Goal: Task Accomplishment & Management: Complete application form

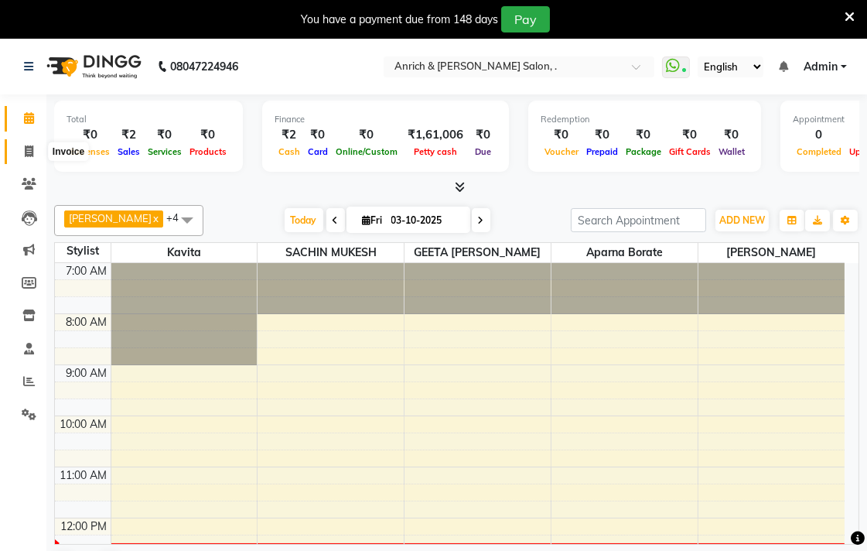
click at [25, 155] on icon at bounding box center [29, 151] width 9 height 12
select select "5924"
select select "service"
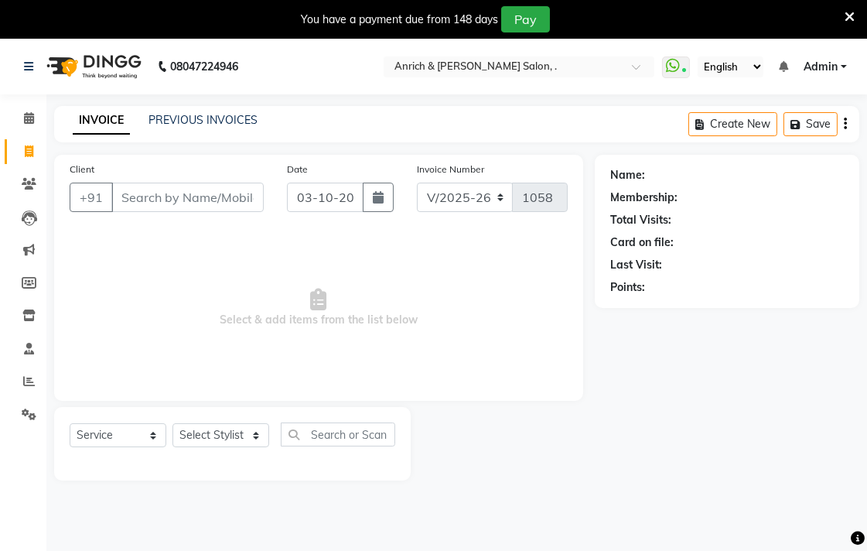
click at [147, 196] on input "Client" at bounding box center [187, 197] width 152 height 29
type input "9119516010"
click at [212, 203] on span "Add Client" at bounding box center [223, 196] width 61 height 15
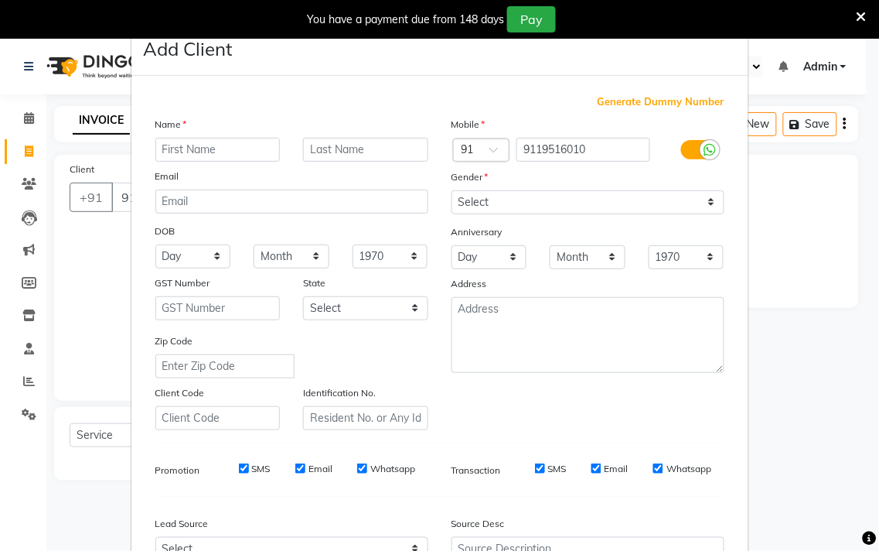
click at [171, 153] on input "text" at bounding box center [217, 150] width 125 height 24
type input "Riya"
click at [312, 143] on input "text" at bounding box center [365, 150] width 125 height 24
type input "[PERSON_NAME]"
click at [480, 192] on select "Select [DEMOGRAPHIC_DATA] [DEMOGRAPHIC_DATA] Other Prefer Not To Say" at bounding box center [588, 202] width 273 height 24
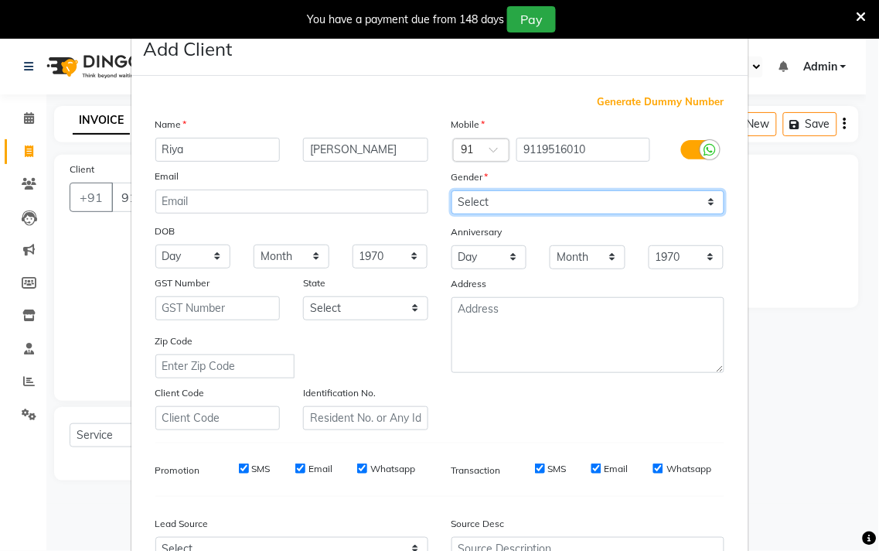
select select "[DEMOGRAPHIC_DATA]"
click at [452, 190] on select "Select [DEMOGRAPHIC_DATA] [DEMOGRAPHIC_DATA] Other Prefer Not To Say" at bounding box center [588, 202] width 273 height 24
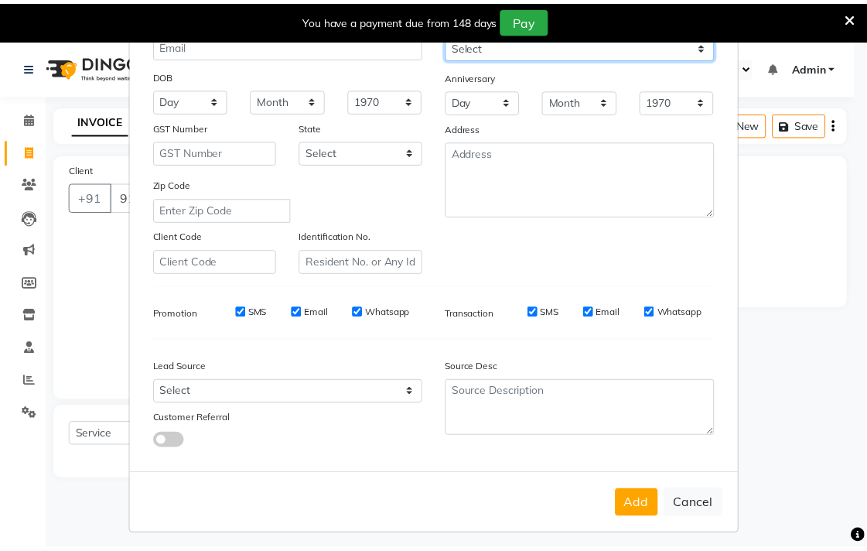
scroll to position [164, 0]
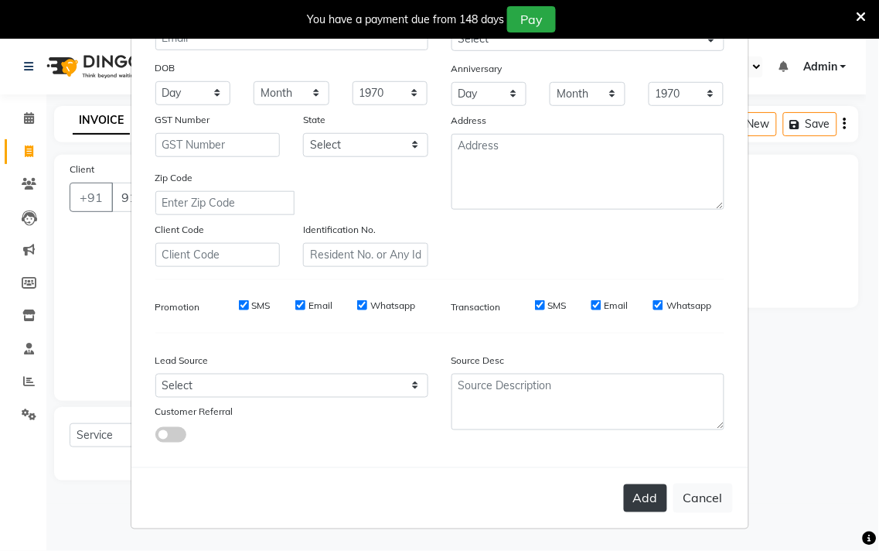
click at [648, 484] on button "Add" at bounding box center [645, 498] width 43 height 28
select select
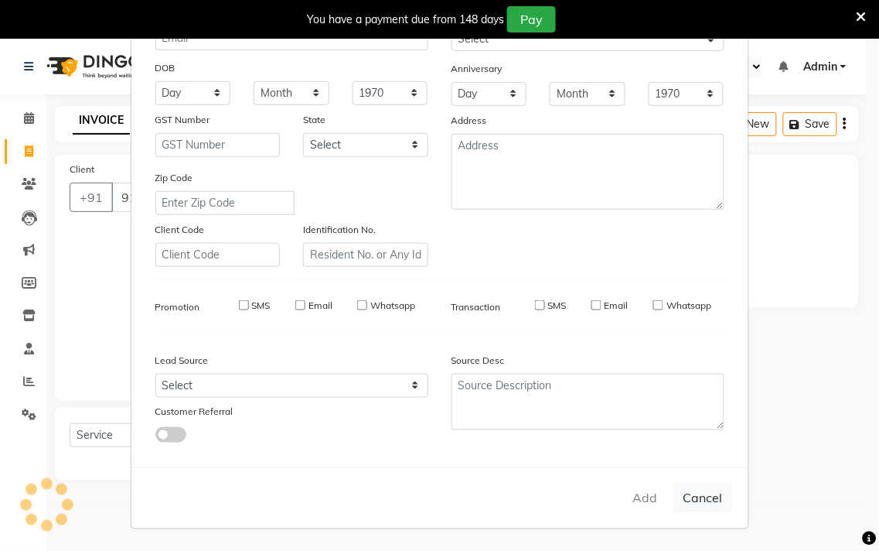
select select
checkbox input "false"
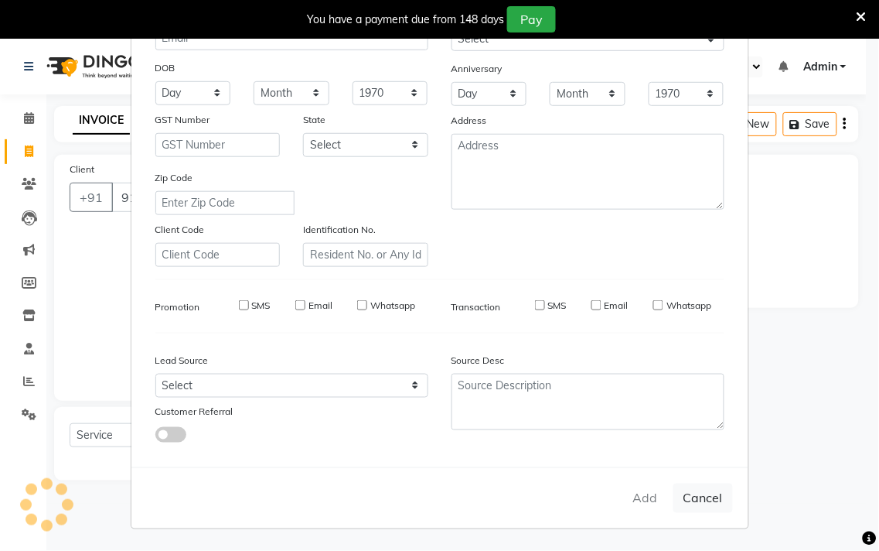
checkbox input "false"
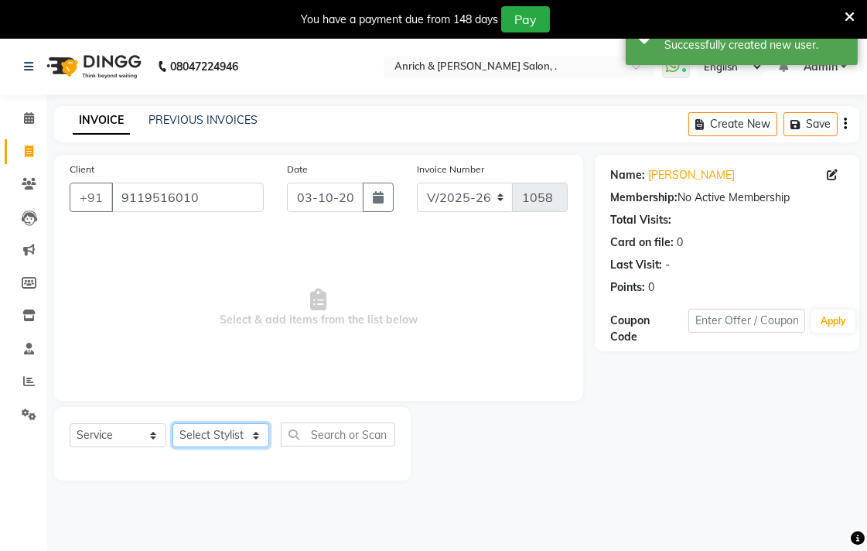
click at [243, 431] on select "Select Stylist [PERSON_NAME] Aparna borate GEETA [PERSON_NAME] [PERSON_NAME] SA…" at bounding box center [220, 435] width 97 height 24
select select "88948"
click at [172, 424] on select "Select Stylist [PERSON_NAME] Aparna borate GEETA [PERSON_NAME] [PERSON_NAME] SA…" at bounding box center [220, 435] width 97 height 24
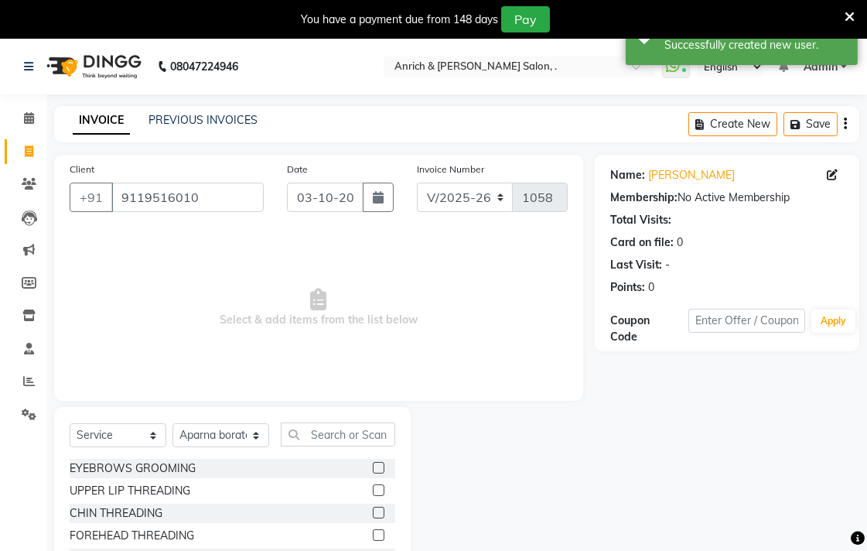
click at [373, 465] on label at bounding box center [379, 468] width 12 height 12
click at [373, 465] on input "checkbox" at bounding box center [378, 468] width 10 height 10
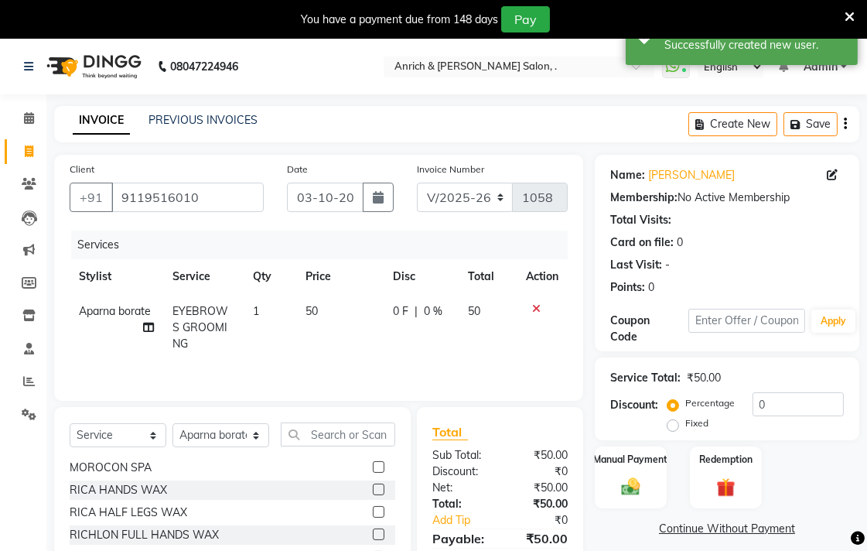
checkbox input "false"
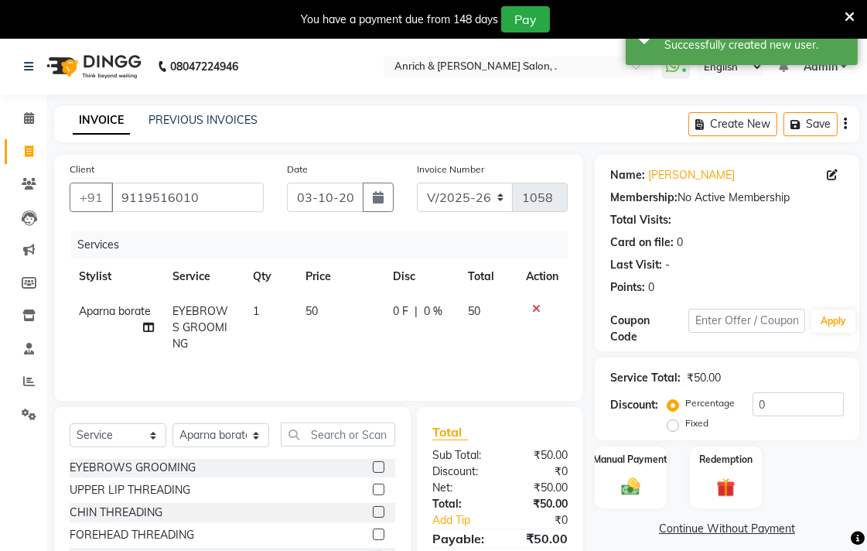
scroll to position [0, 0]
click at [373, 493] on label at bounding box center [379, 490] width 12 height 12
click at [373, 493] on input "checkbox" at bounding box center [378, 491] width 10 height 10
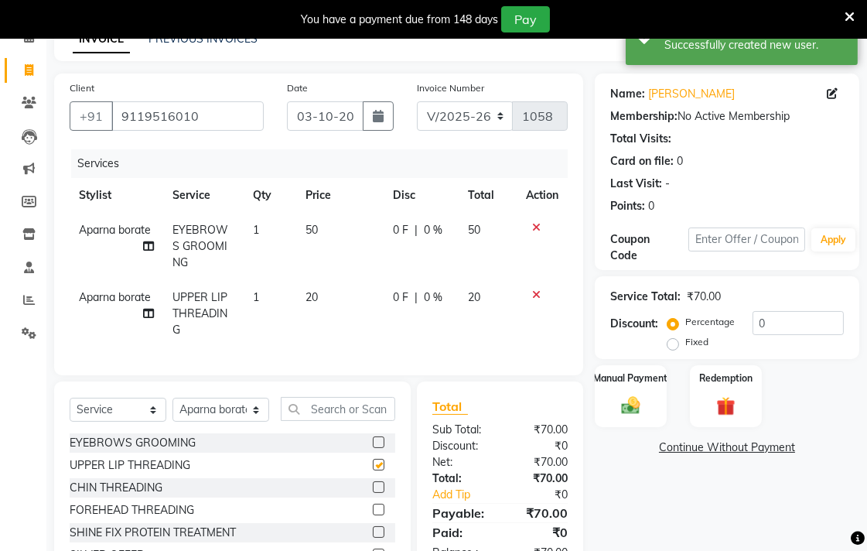
checkbox input "false"
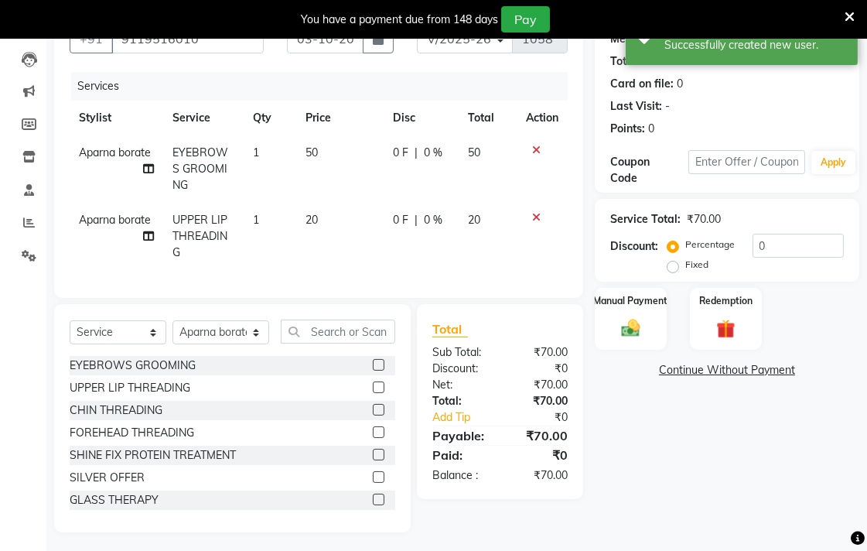
scroll to position [176, 0]
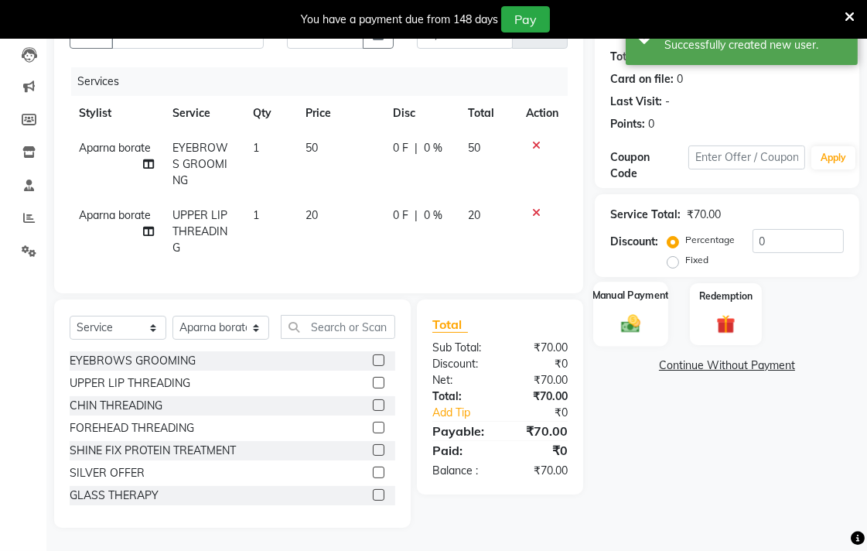
click at [643, 312] on img at bounding box center [631, 323] width 32 height 22
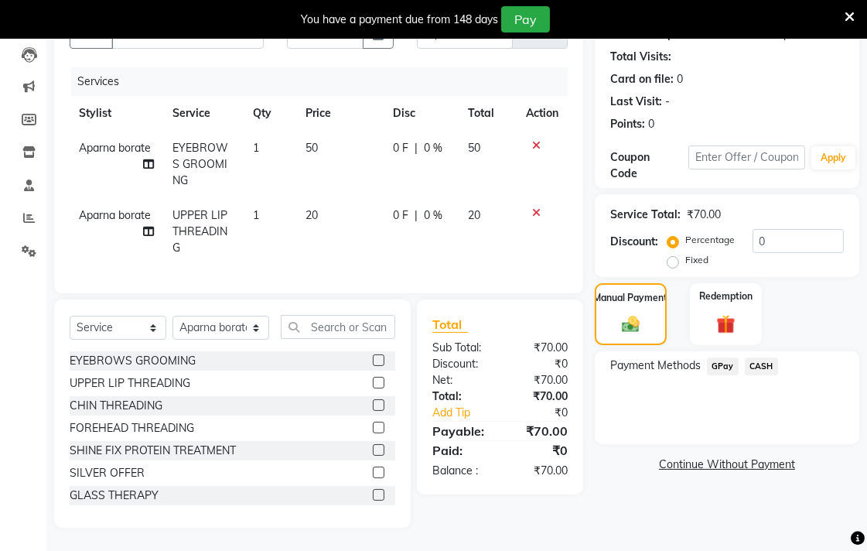
click at [748, 357] on span "CASH" at bounding box center [761, 366] width 33 height 18
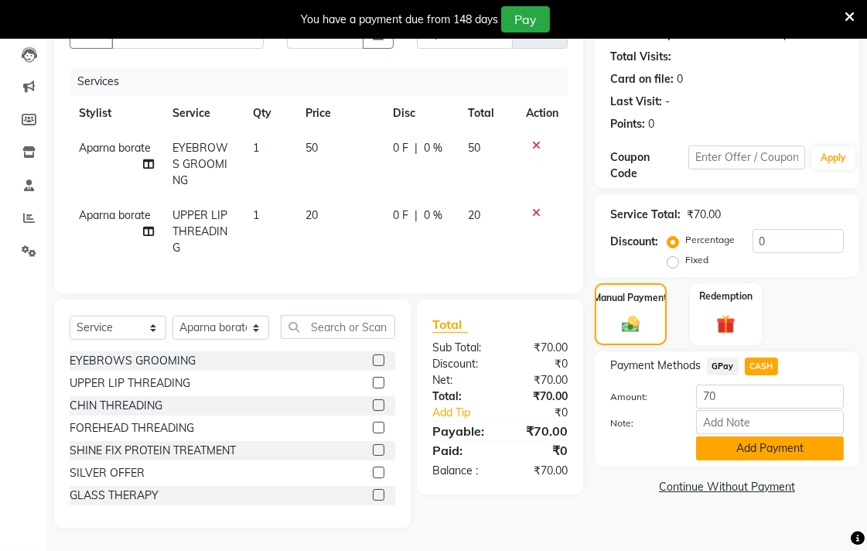
click at [739, 442] on button "Add Payment" at bounding box center [770, 448] width 148 height 24
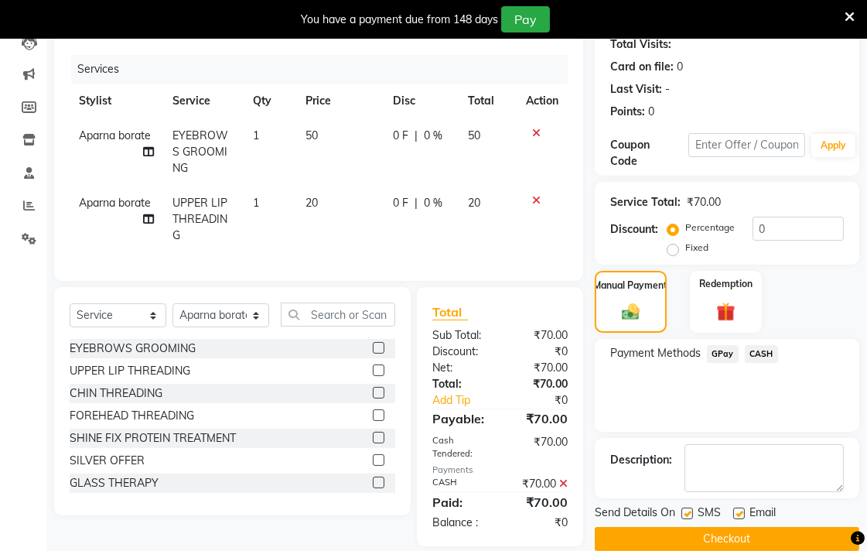
click at [709, 534] on button "Checkout" at bounding box center [727, 539] width 265 height 24
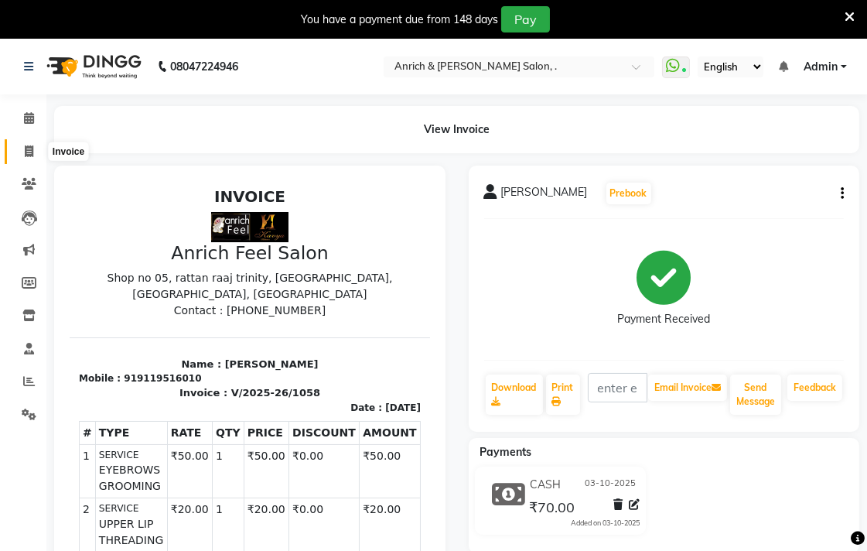
click at [36, 156] on span at bounding box center [28, 152] width 27 height 18
select select "5924"
select select "service"
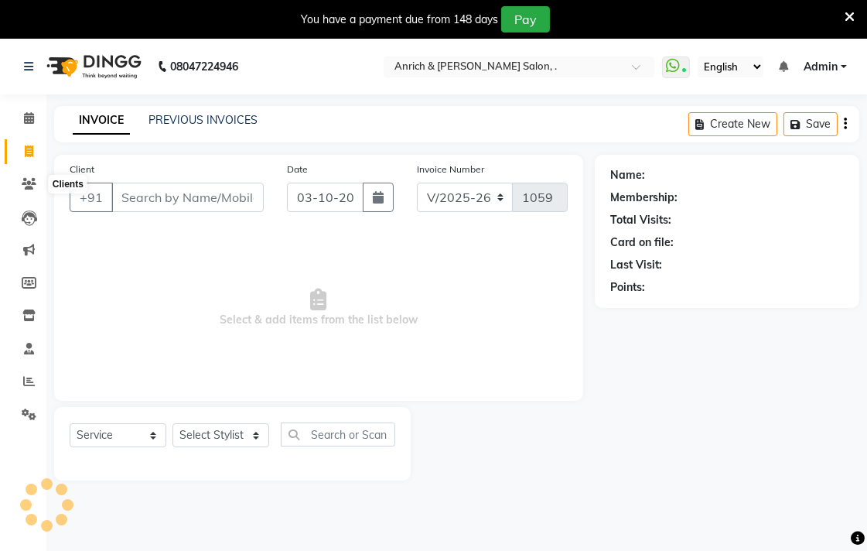
scroll to position [39, 0]
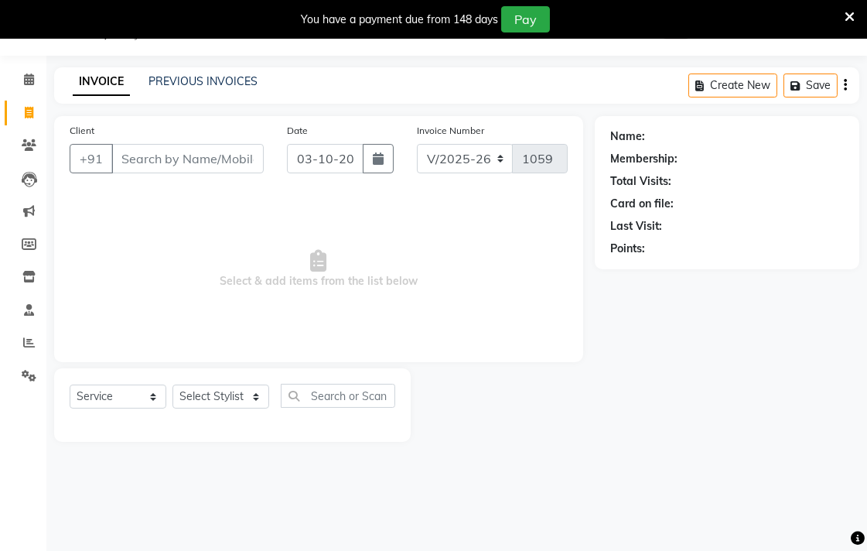
click at [160, 139] on div "Client +91" at bounding box center [166, 153] width 217 height 63
click at [169, 159] on input "Client" at bounding box center [187, 158] width 152 height 29
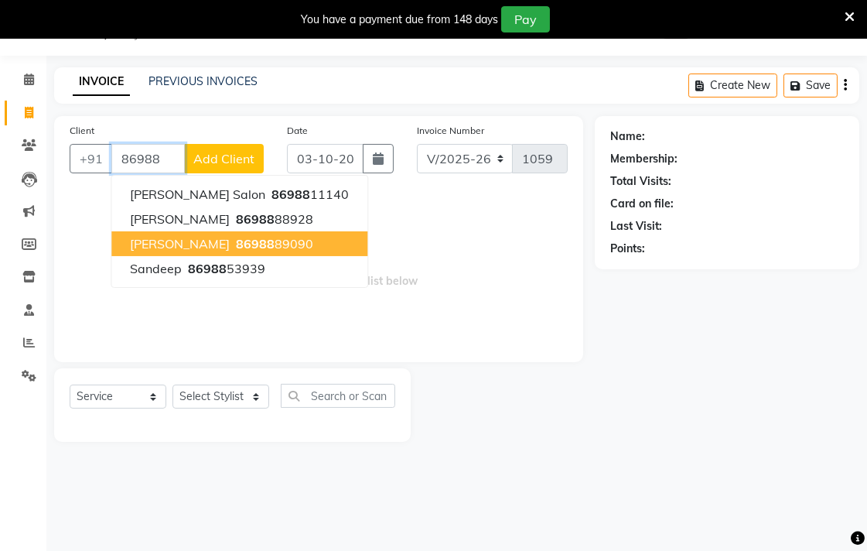
click at [274, 231] on button "[PERSON_NAME] 86988 89090" at bounding box center [239, 243] width 256 height 25
type input "8698889090"
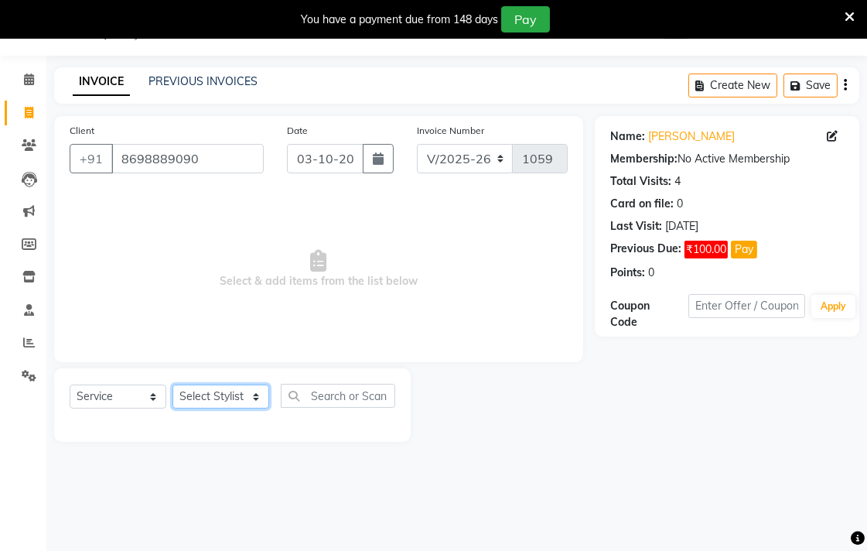
drag, startPoint x: 246, startPoint y: 391, endPoint x: 240, endPoint y: 404, distance: 14.5
click at [245, 394] on select "Select Stylist [PERSON_NAME] Aparna borate GEETA [PERSON_NAME] [PERSON_NAME] SA…" at bounding box center [220, 396] width 97 height 24
select select "58402"
click at [172, 385] on select "Select Stylist [PERSON_NAME] Aparna borate GEETA [PERSON_NAME] [PERSON_NAME] SA…" at bounding box center [220, 396] width 97 height 24
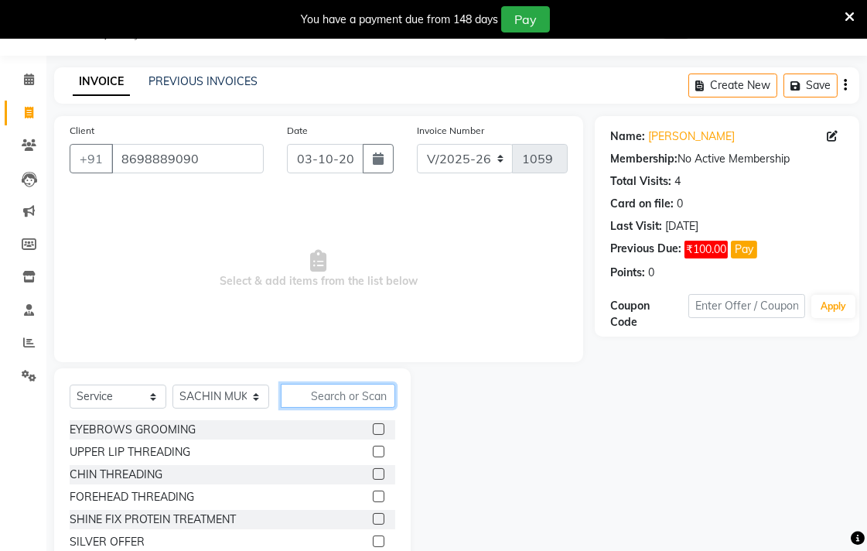
click at [360, 391] on input "text" at bounding box center [338, 396] width 114 height 24
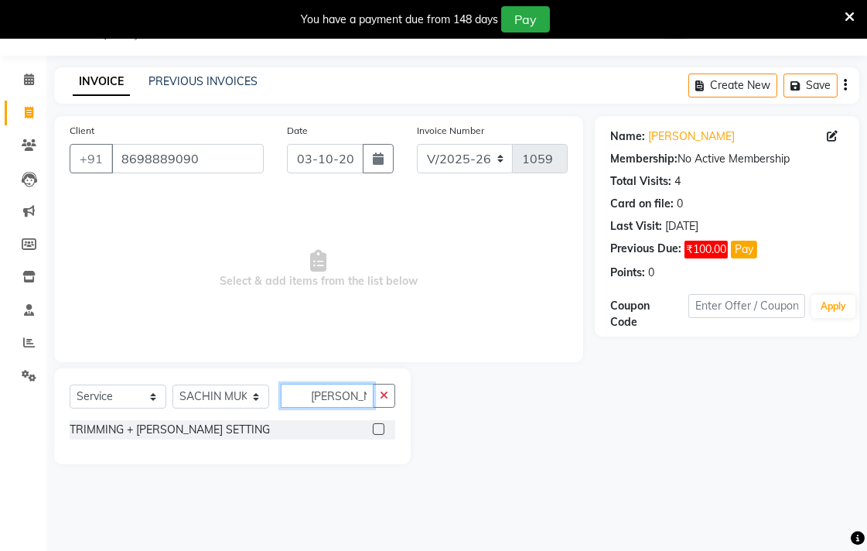
type input "[PERSON_NAME]"
click at [379, 425] on label at bounding box center [379, 429] width 12 height 12
click at [379, 425] on input "checkbox" at bounding box center [378, 430] width 10 height 10
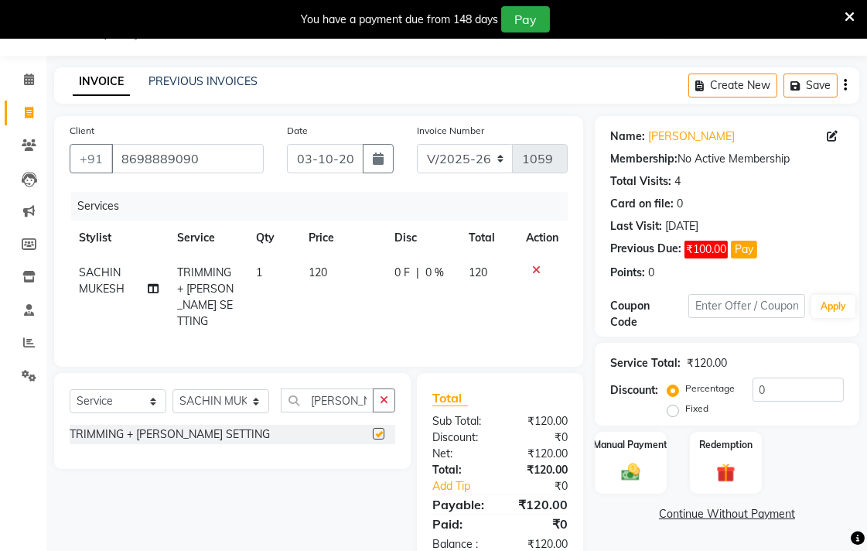
checkbox input "false"
click at [416, 282] on td "0 F | 0 %" at bounding box center [422, 297] width 74 height 84
select select "58402"
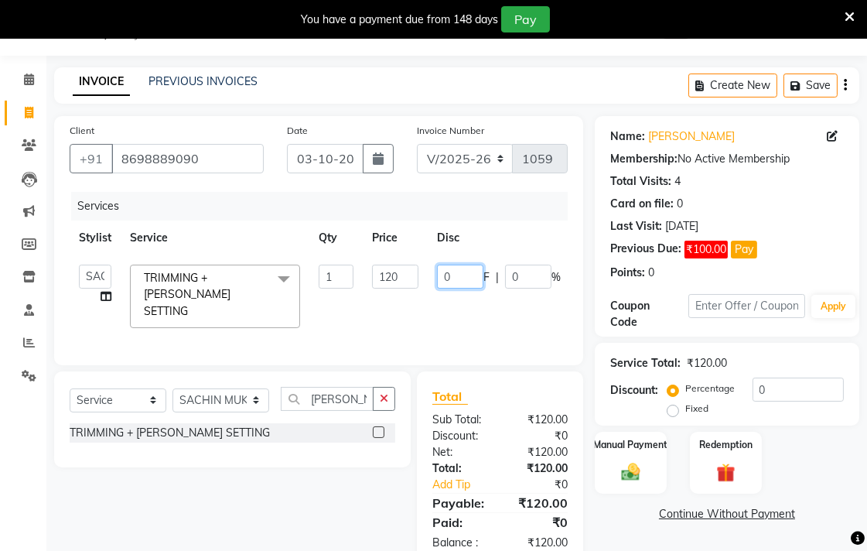
click at [472, 277] on input "0" at bounding box center [460, 277] width 46 height 24
type input "20"
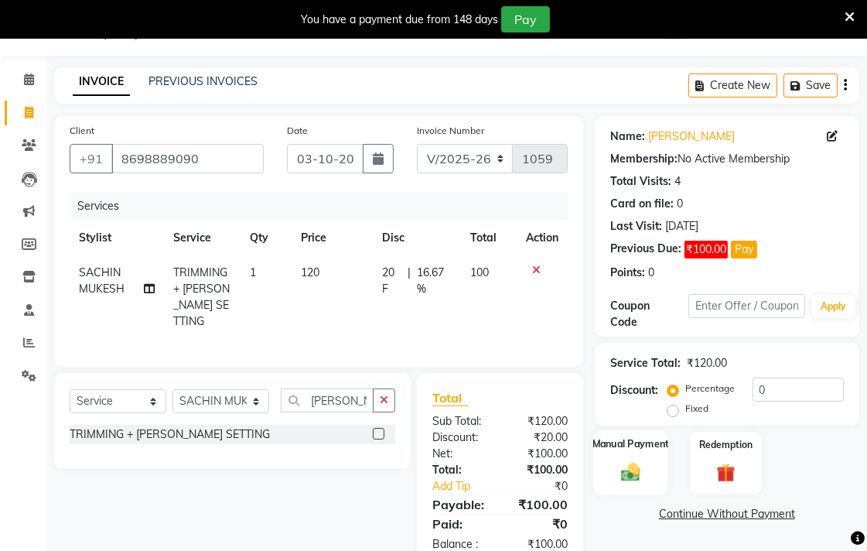
click at [623, 482] on img at bounding box center [631, 471] width 32 height 22
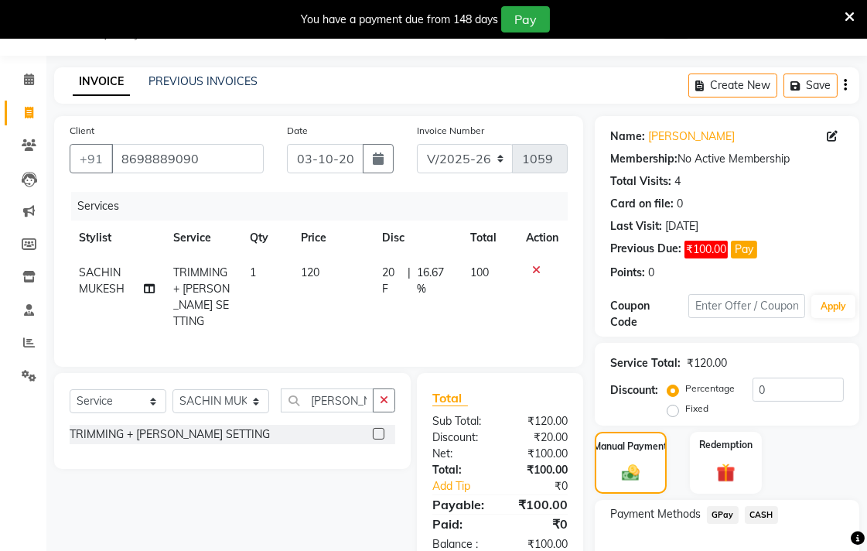
click at [708, 511] on span "GPay" at bounding box center [723, 515] width 32 height 18
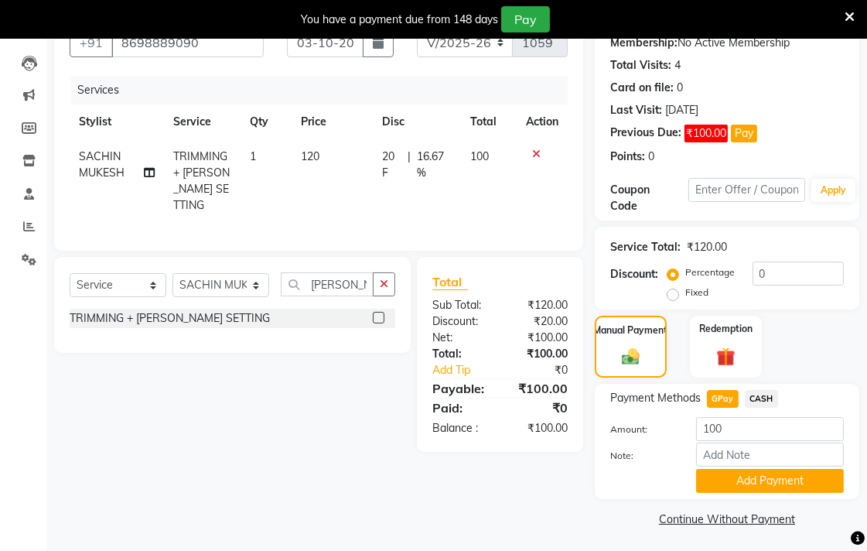
scroll to position [158, 0]
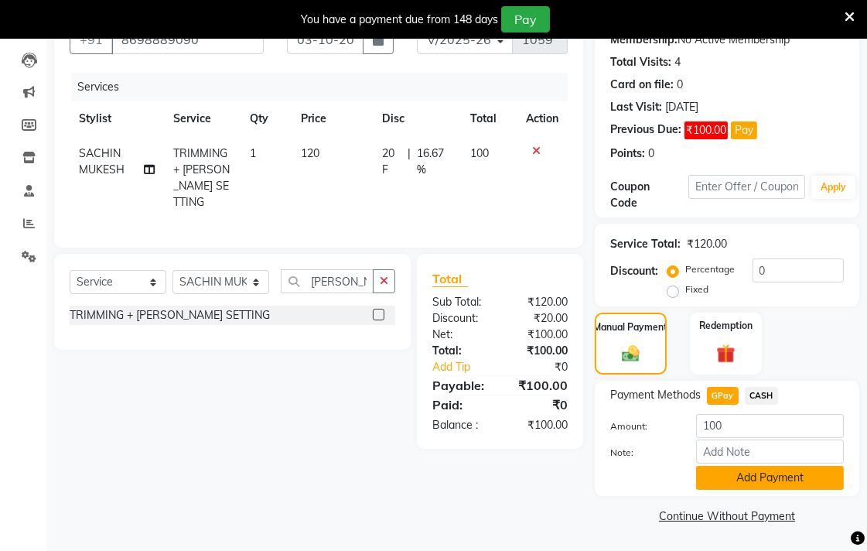
click at [718, 467] on button "Add Payment" at bounding box center [770, 478] width 148 height 24
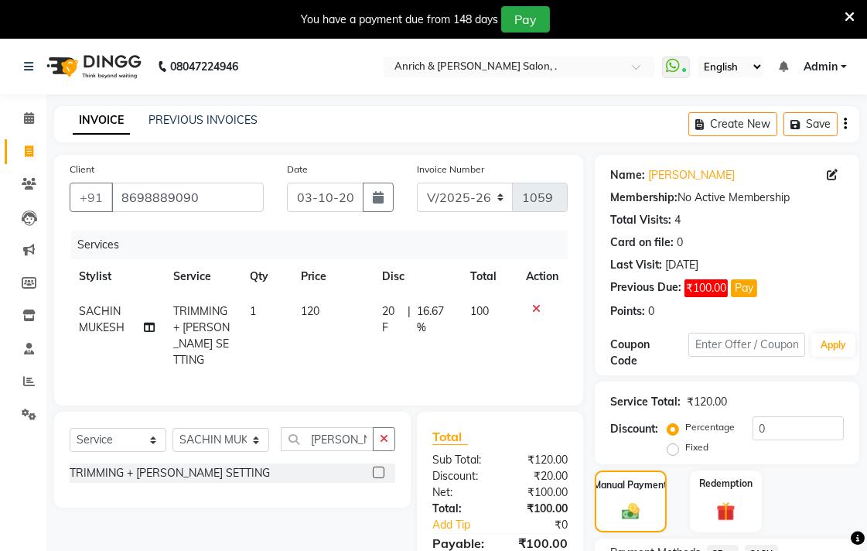
scroll to position [86, 0]
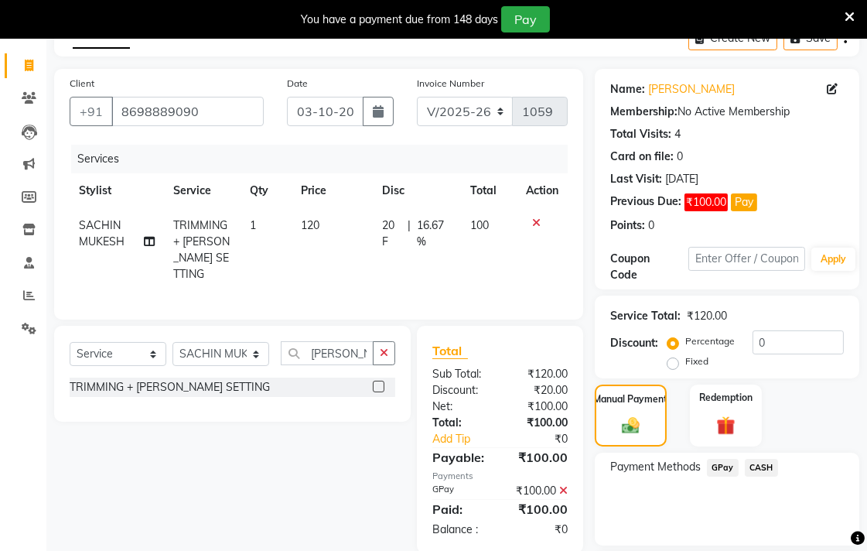
click at [724, 466] on span "GPay" at bounding box center [723, 468] width 32 height 18
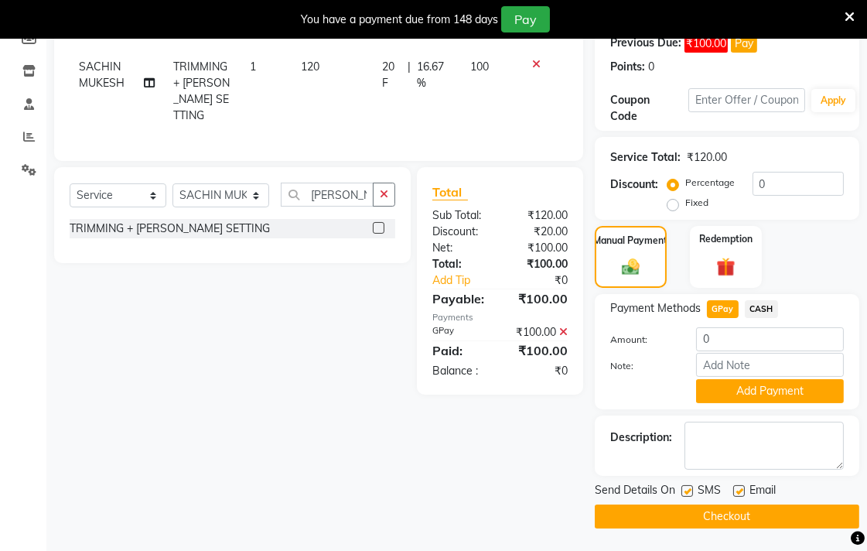
scroll to position [245, 0]
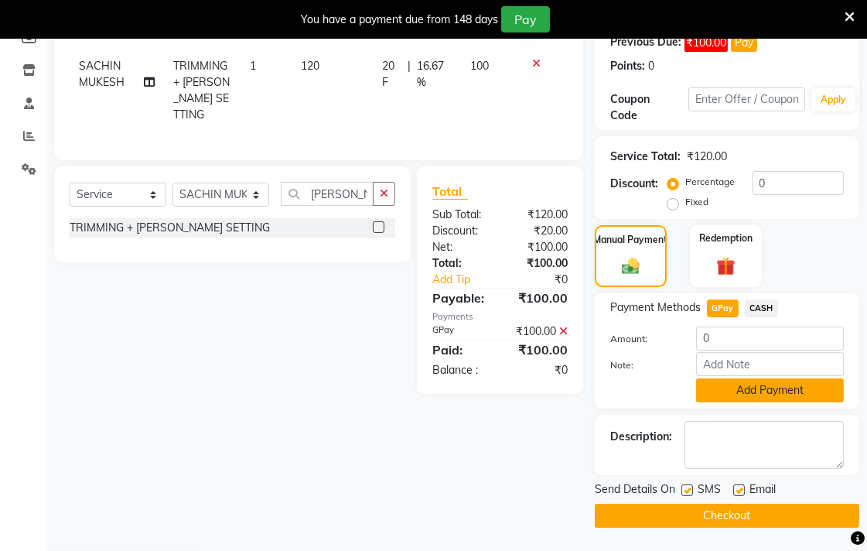
click at [729, 392] on button "Add Payment" at bounding box center [770, 390] width 148 height 24
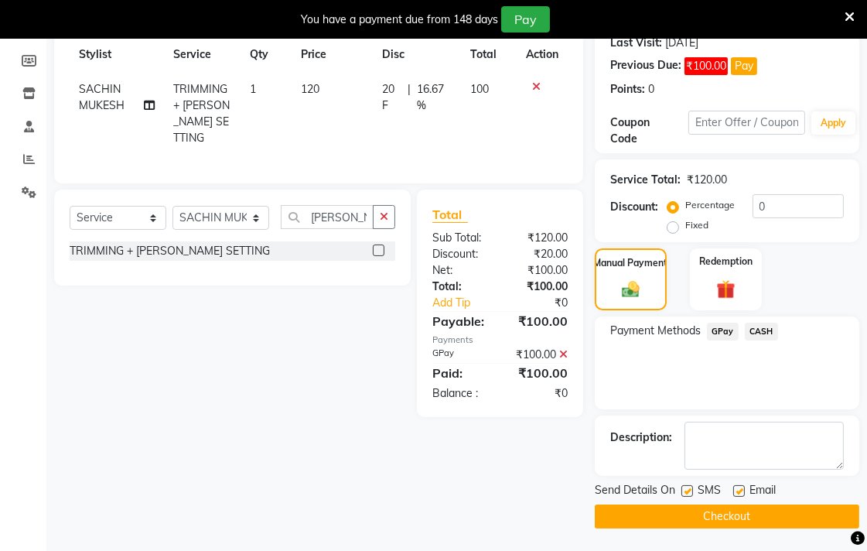
click at [708, 518] on button "Checkout" at bounding box center [727, 516] width 265 height 24
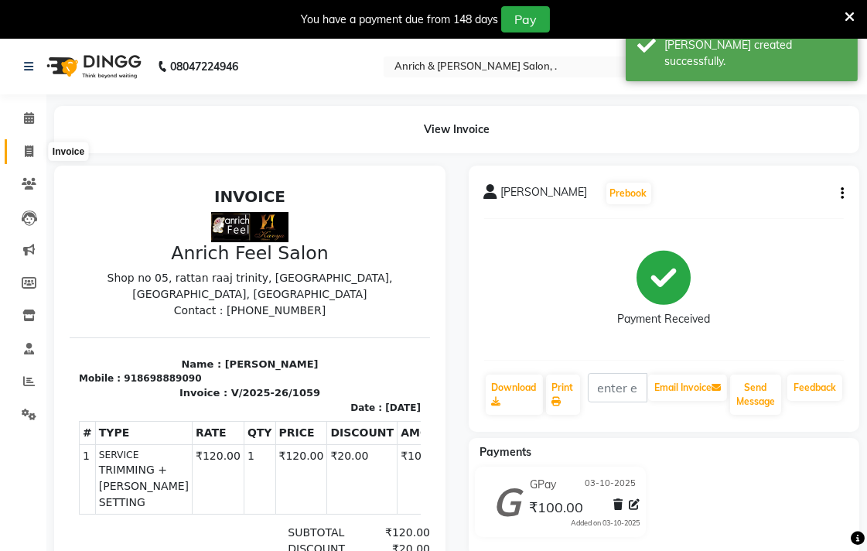
click at [25, 150] on icon at bounding box center [29, 151] width 9 height 12
select select "5924"
select select "service"
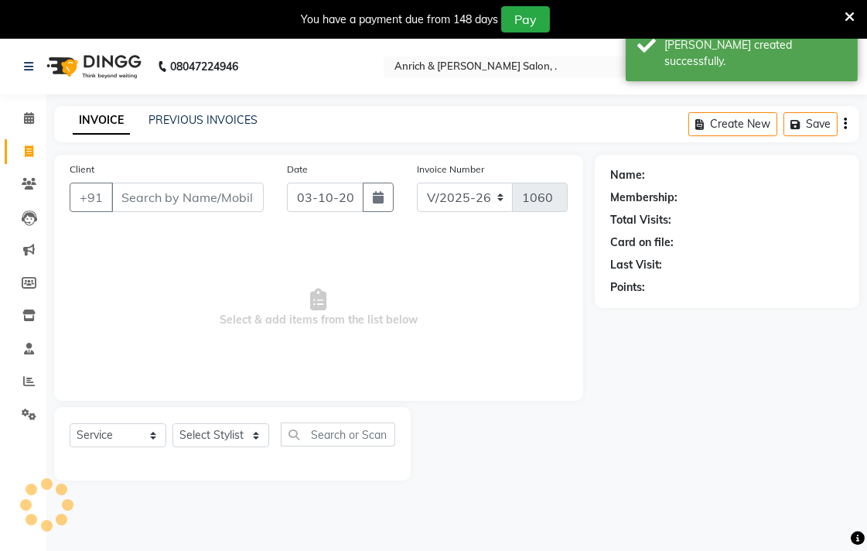
scroll to position [39, 0]
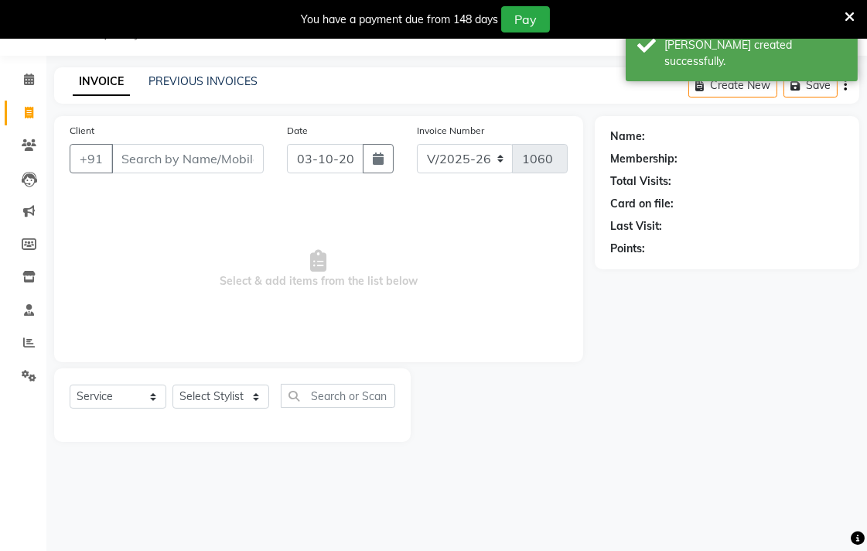
click at [244, 73] on div "PREVIOUS INVOICES" at bounding box center [202, 81] width 109 height 16
click at [235, 80] on link "PREVIOUS INVOICES" at bounding box center [202, 81] width 109 height 14
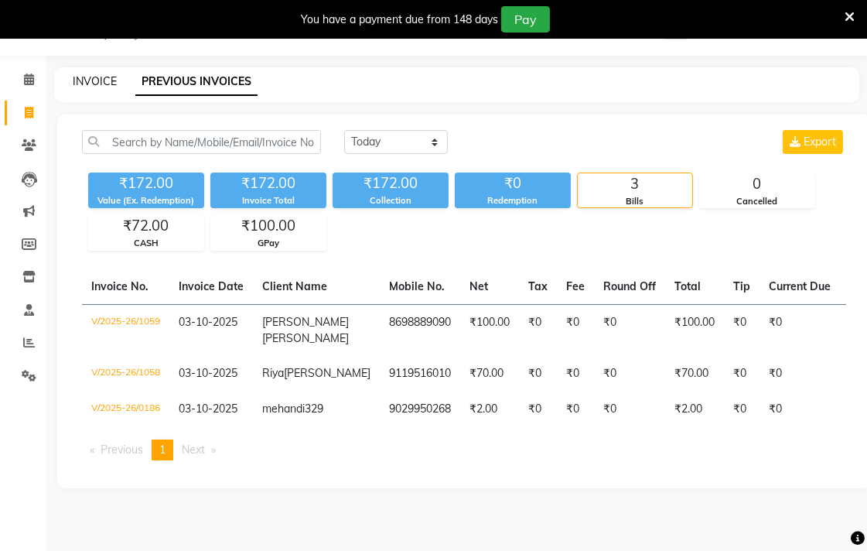
click at [90, 78] on link "INVOICE" at bounding box center [95, 81] width 44 height 14
select select "5924"
select select "service"
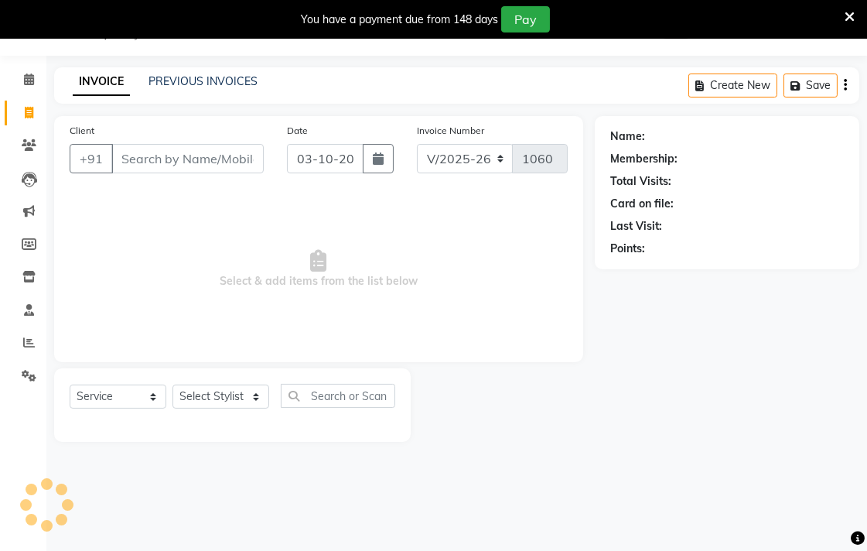
click at [433, 258] on span "Select & add items from the list below" at bounding box center [319, 269] width 498 height 155
click at [206, 82] on link "PREVIOUS INVOICES" at bounding box center [202, 81] width 109 height 14
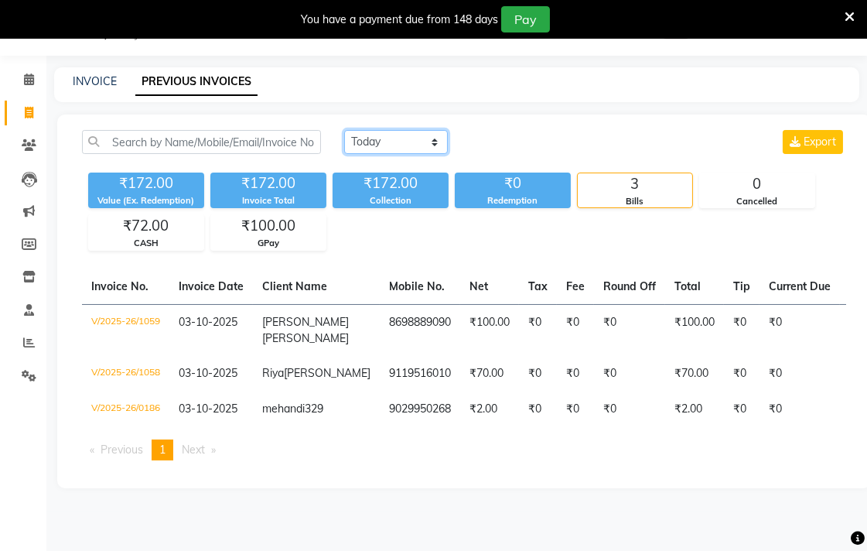
click at [422, 144] on select "[DATE] [DATE] Custom Range" at bounding box center [396, 142] width 104 height 24
click at [344, 130] on select "[DATE] [DATE] Custom Range" at bounding box center [396, 142] width 104 height 24
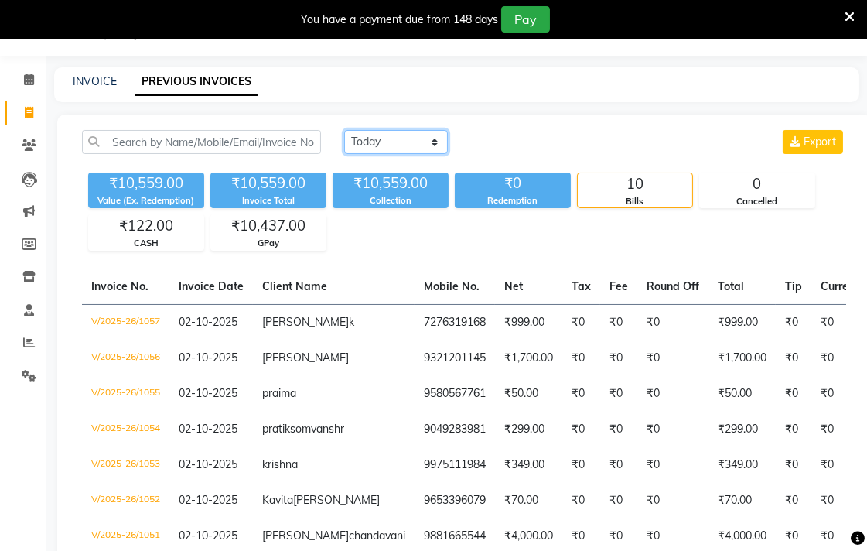
click at [374, 147] on select "[DATE] [DATE] Custom Range" at bounding box center [396, 142] width 104 height 24
select select "range"
click at [344, 130] on select "[DATE] [DATE] Custom Range" at bounding box center [396, 142] width 104 height 24
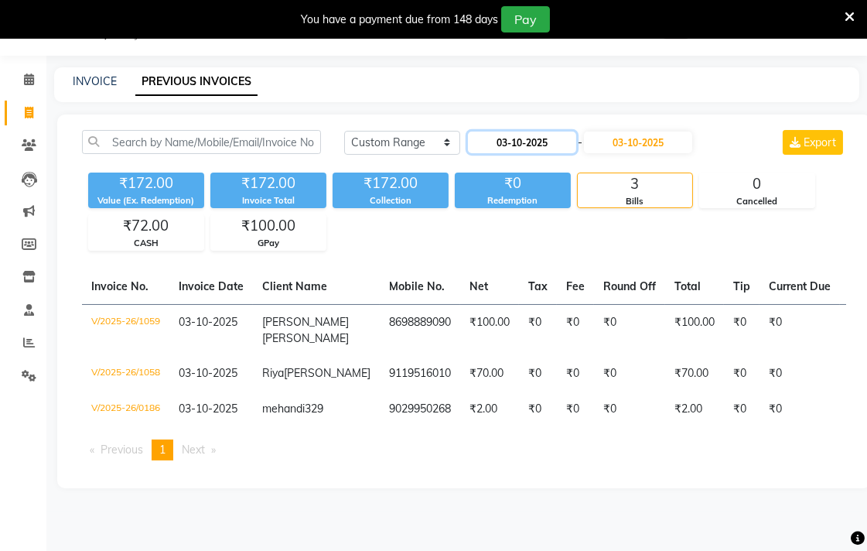
click at [511, 138] on input "03-10-2025" at bounding box center [522, 142] width 108 height 22
select select "10"
select select "2025"
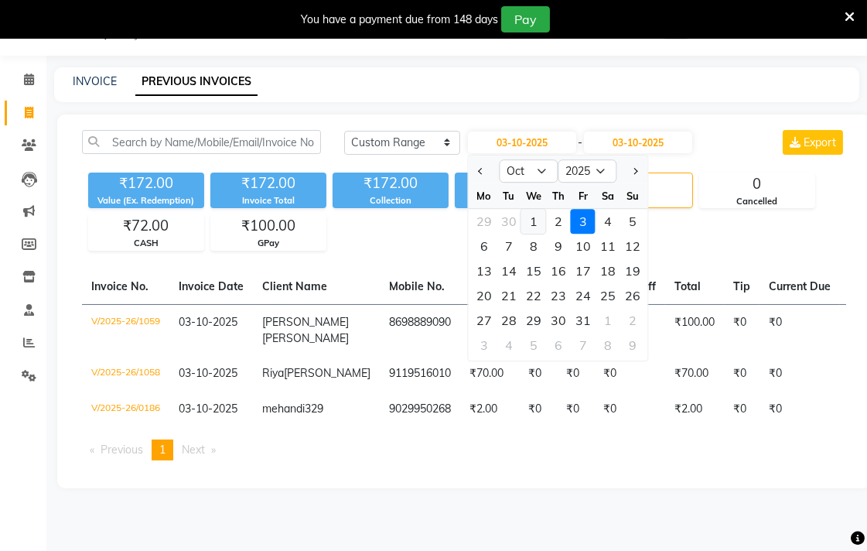
click at [529, 212] on div "1" at bounding box center [533, 221] width 25 height 25
type input "01-10-2025"
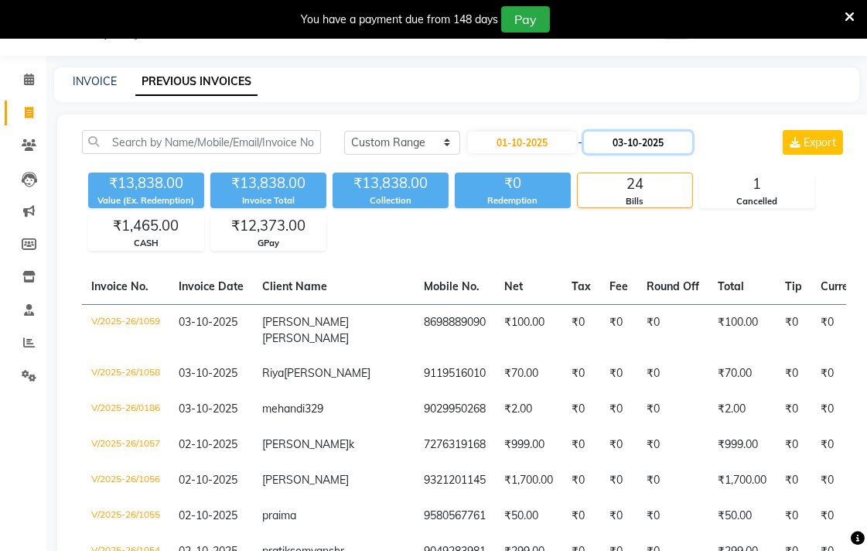
click at [633, 143] on input "03-10-2025" at bounding box center [638, 142] width 108 height 22
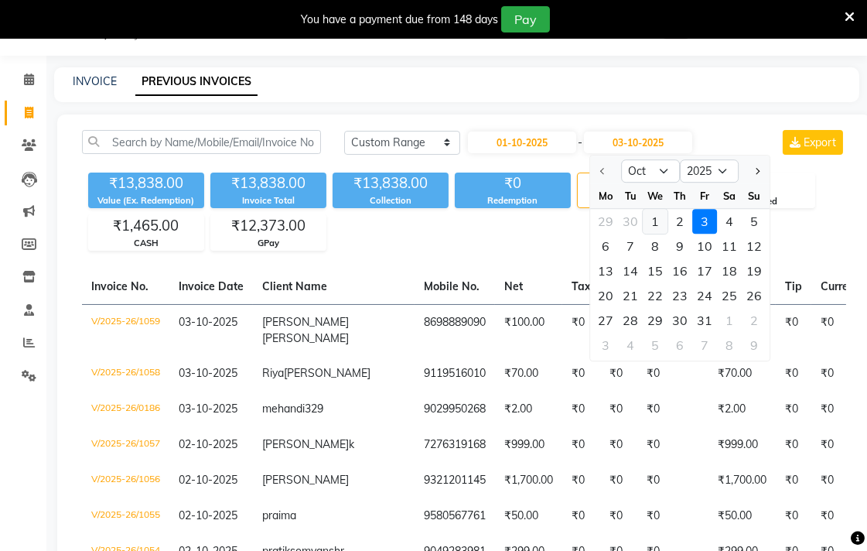
click at [654, 220] on div "1" at bounding box center [655, 221] width 25 height 25
type input "01-10-2025"
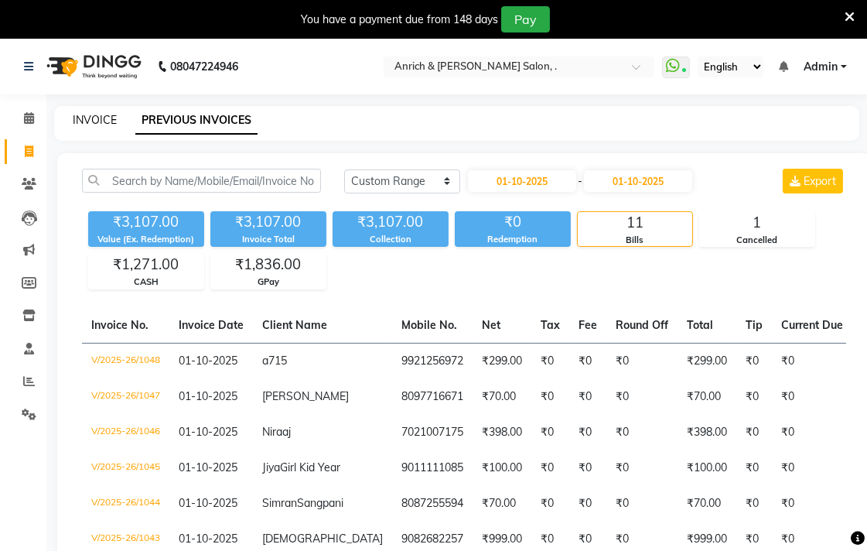
click at [93, 116] on link "INVOICE" at bounding box center [95, 120] width 44 height 14
select select "5924"
select select "service"
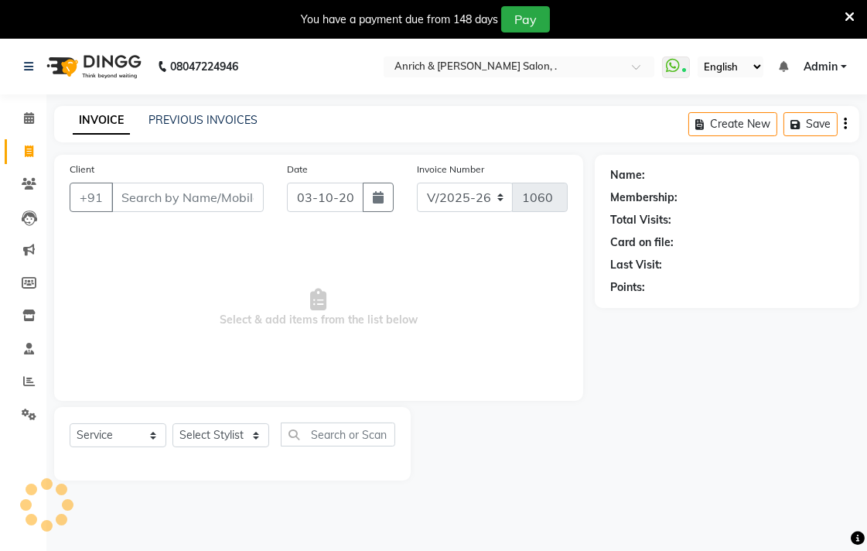
scroll to position [39, 0]
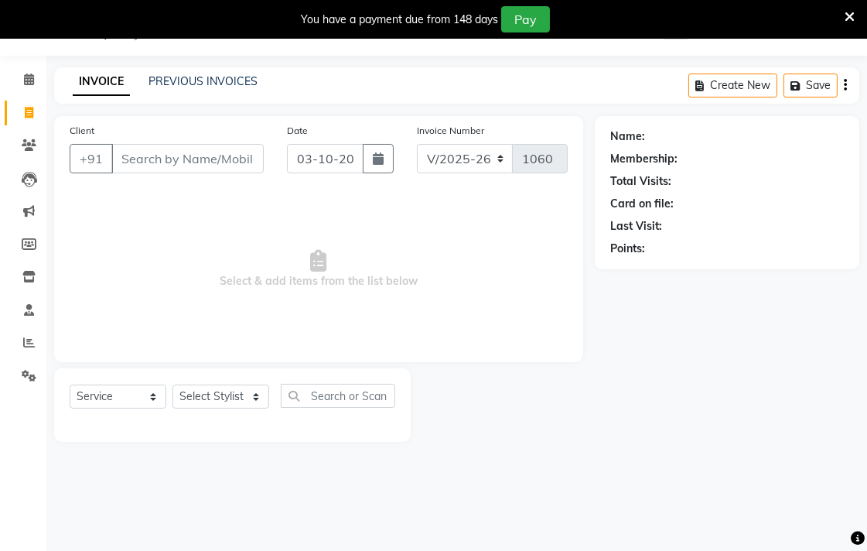
click at [0, 305] on ul "Calendar Invoice Clients Leads Marketing Members Inventory Staff Reports Settin…" at bounding box center [23, 231] width 46 height 336
click at [215, 152] on input "Client" at bounding box center [187, 158] width 152 height 29
type input "98 33510529"
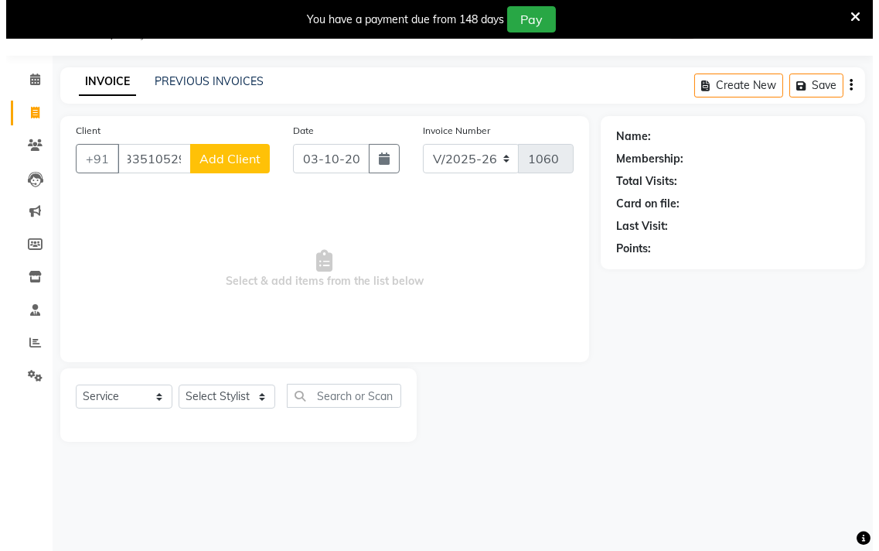
scroll to position [0, 0]
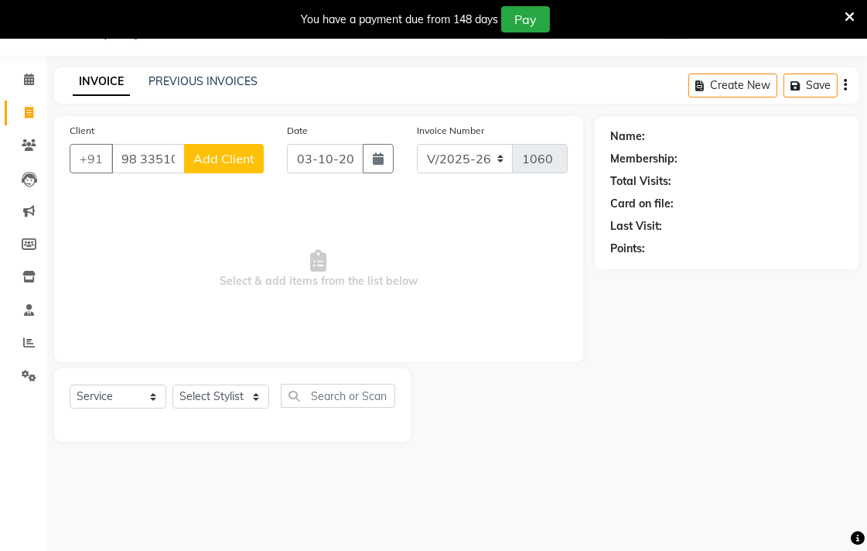
click at [207, 152] on button "Add Client" at bounding box center [224, 158] width 80 height 29
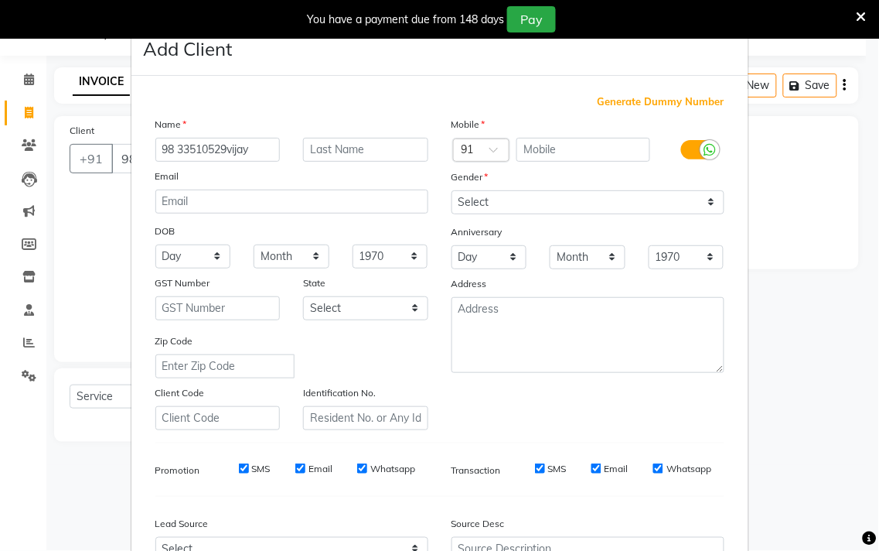
type input "98 33510529vijay"
click at [707, 210] on select "Select [DEMOGRAPHIC_DATA] [DEMOGRAPHIC_DATA] Other Prefer Not To Say" at bounding box center [588, 202] width 273 height 24
click at [452, 190] on select "Select [DEMOGRAPHIC_DATA] [DEMOGRAPHIC_DATA] Other Prefer Not To Say" at bounding box center [588, 202] width 273 height 24
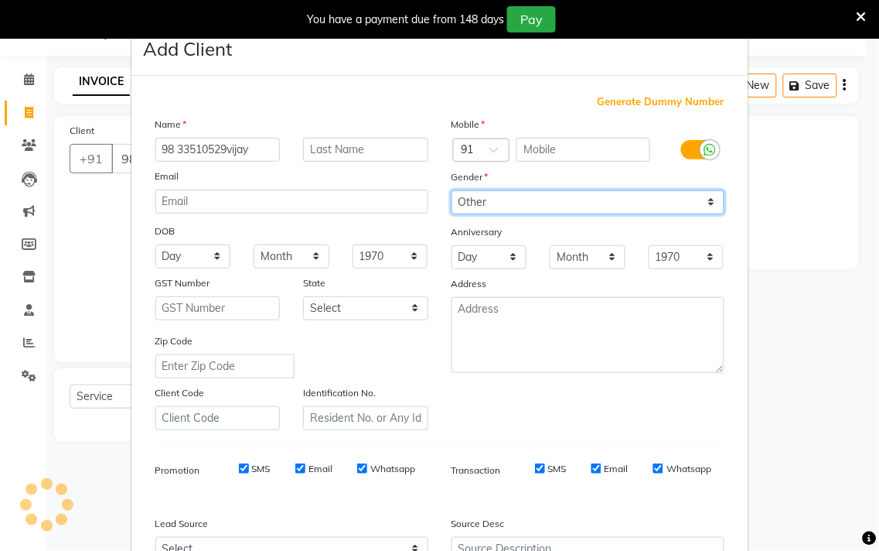
click at [701, 196] on select "Select [DEMOGRAPHIC_DATA] [DEMOGRAPHIC_DATA] Other Prefer Not To Say" at bounding box center [588, 202] width 273 height 24
select select "[DEMOGRAPHIC_DATA]"
click at [452, 190] on select "Select [DEMOGRAPHIC_DATA] [DEMOGRAPHIC_DATA] Other Prefer Not To Say" at bounding box center [588, 202] width 273 height 24
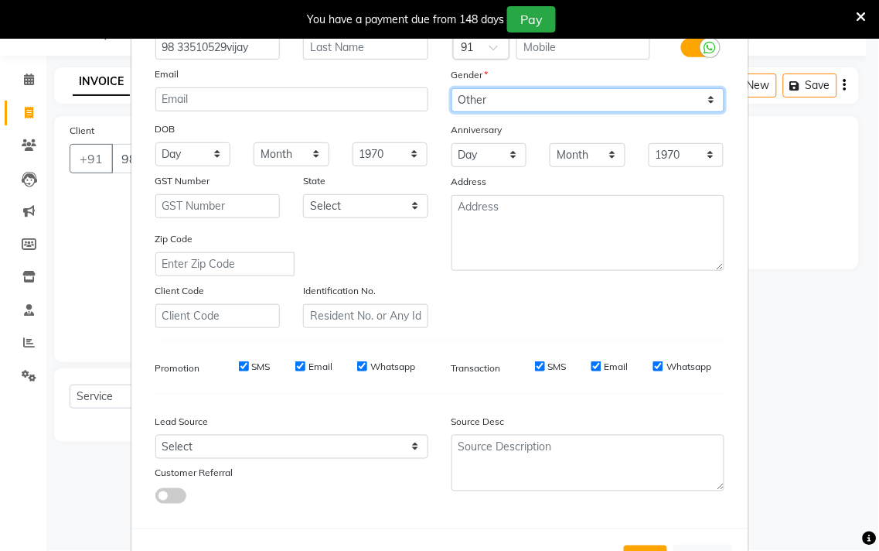
scroll to position [164, 0]
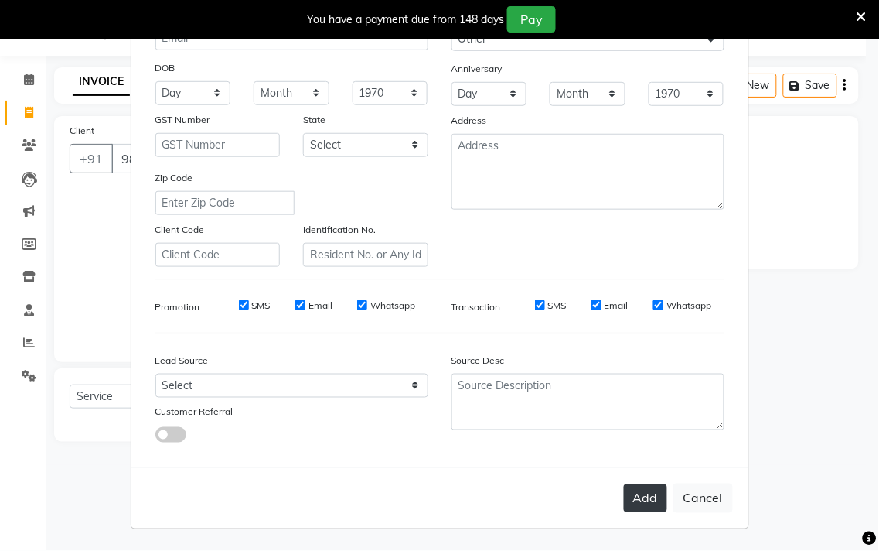
click at [631, 497] on button "Add" at bounding box center [645, 498] width 43 height 28
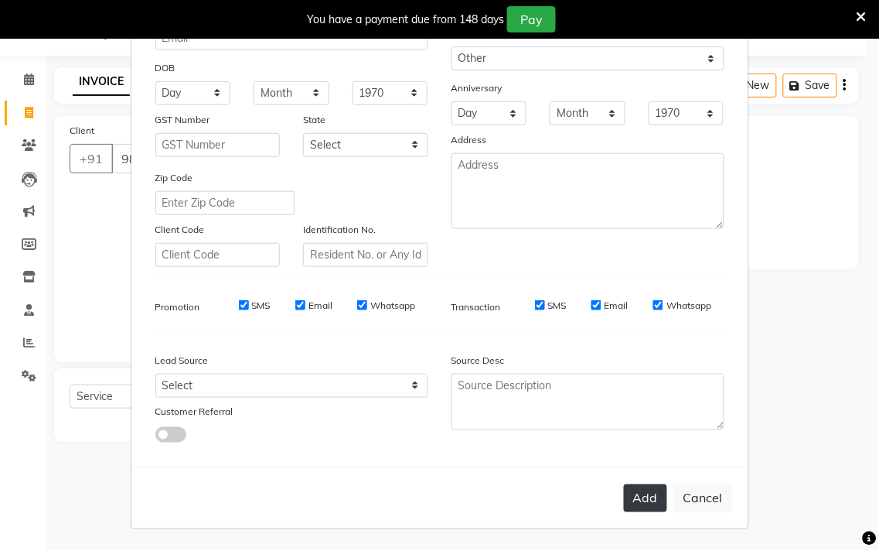
click at [635, 493] on button "Add" at bounding box center [645, 498] width 43 height 28
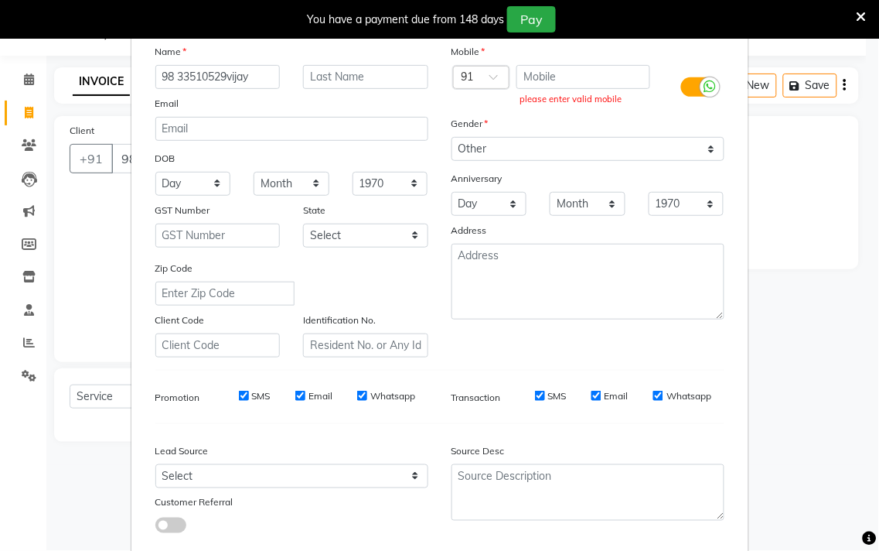
scroll to position [0, 0]
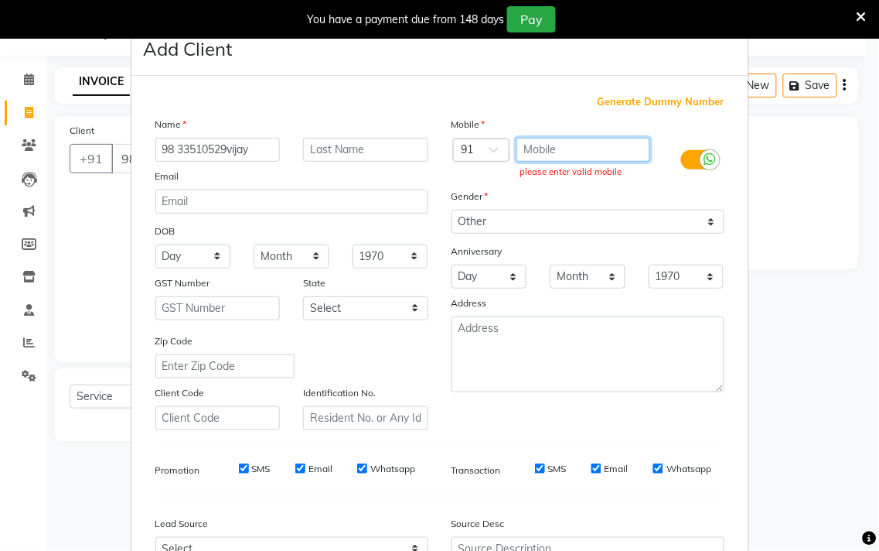
click at [608, 151] on input "text" at bounding box center [584, 150] width 134 height 24
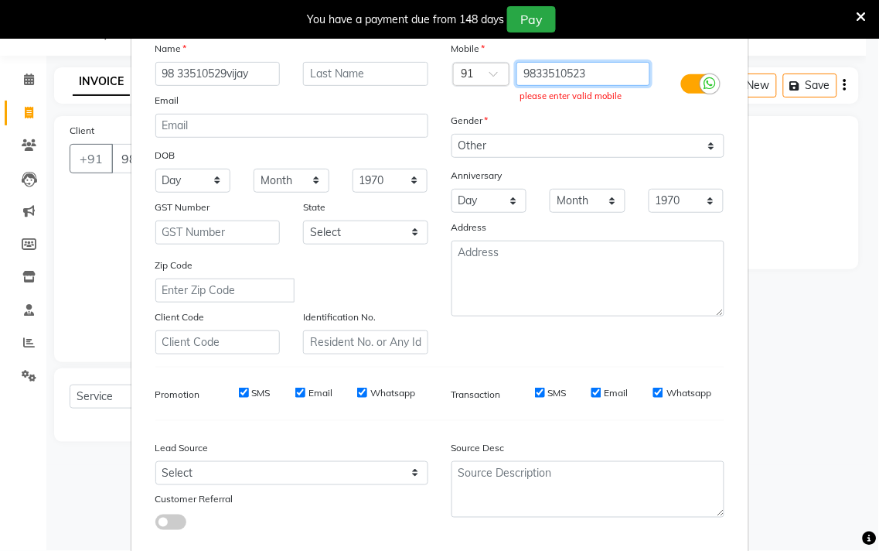
scroll to position [164, 0]
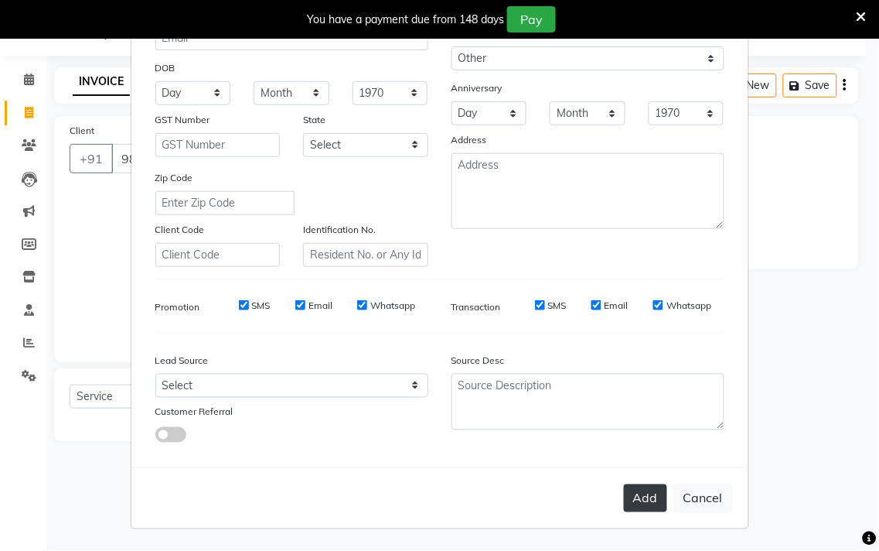
type input "9833510523"
click at [658, 490] on button "Add" at bounding box center [645, 498] width 43 height 28
click at [706, 499] on button "Cancel" at bounding box center [704, 497] width 60 height 29
select select
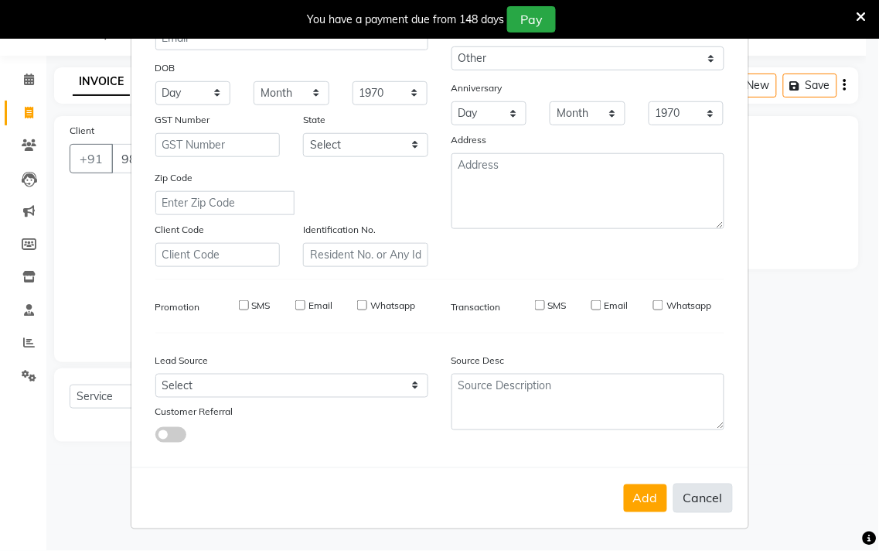
select select
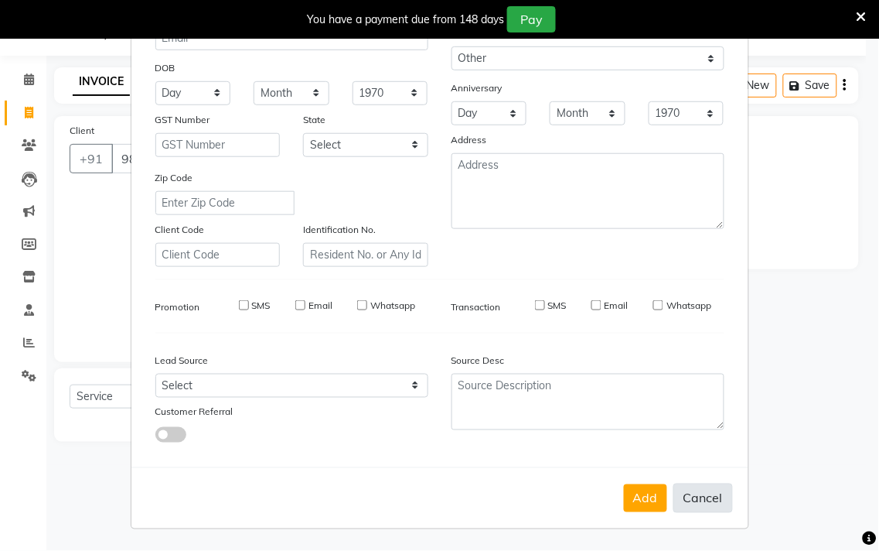
checkbox input "false"
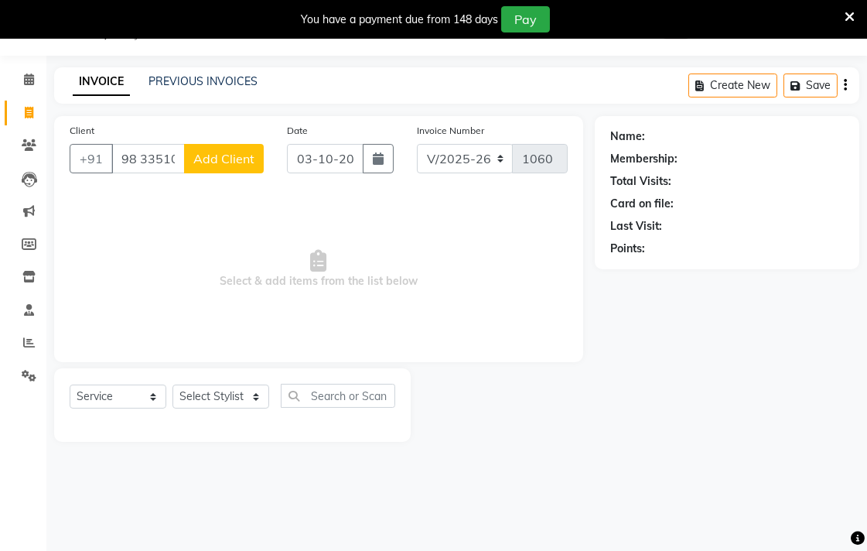
click at [197, 159] on span "Add Client" at bounding box center [223, 158] width 61 height 15
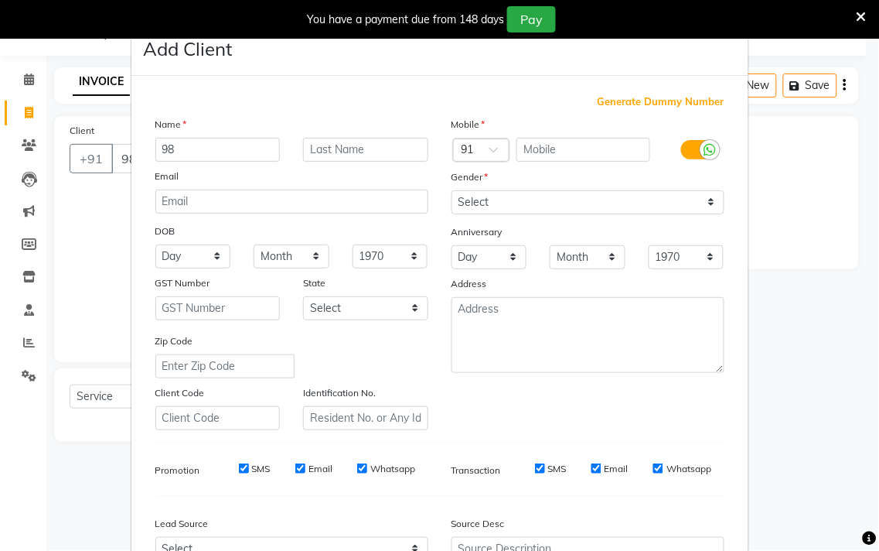
type input "9"
type input "vijay"
click at [712, 205] on select "Select [DEMOGRAPHIC_DATA] [DEMOGRAPHIC_DATA] Other Prefer Not To Say" at bounding box center [588, 202] width 273 height 24
select select "[DEMOGRAPHIC_DATA]"
click at [452, 190] on select "Select [DEMOGRAPHIC_DATA] [DEMOGRAPHIC_DATA] Other Prefer Not To Say" at bounding box center [588, 202] width 273 height 24
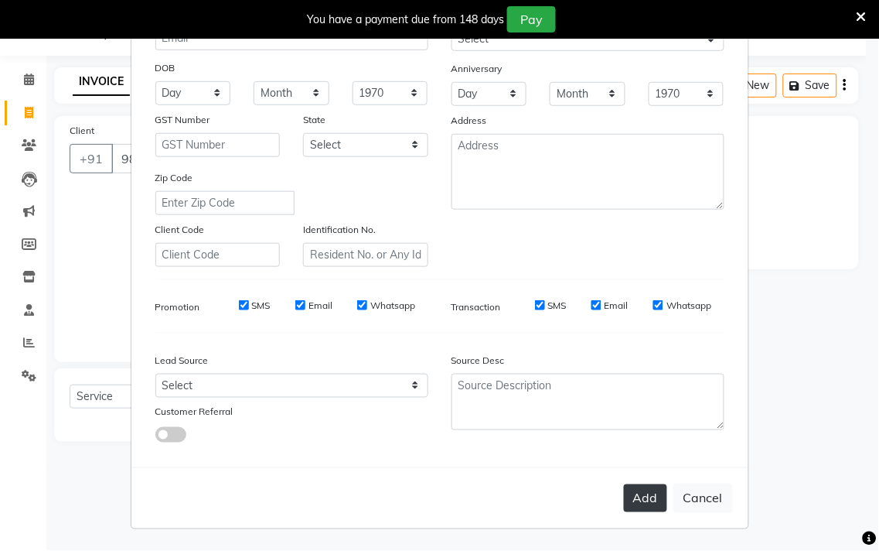
click at [645, 495] on button "Add" at bounding box center [645, 498] width 43 height 28
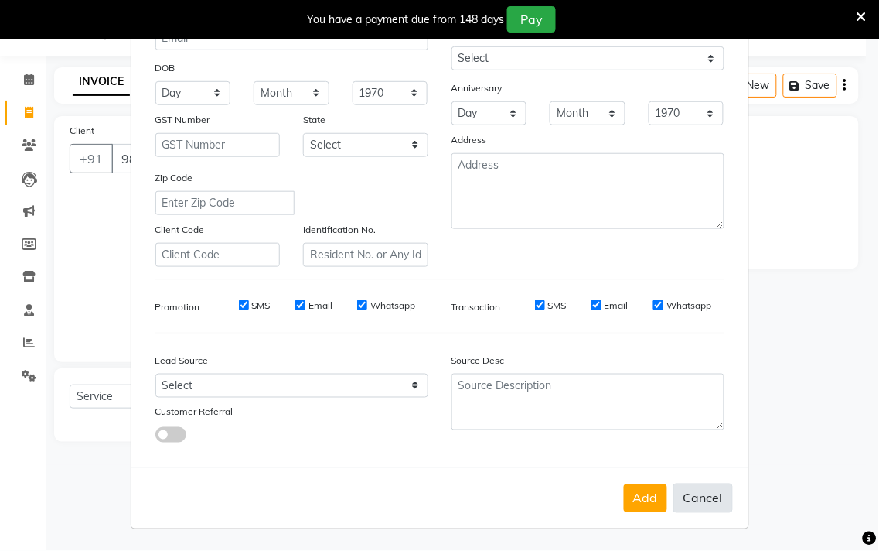
click at [700, 501] on button "Cancel" at bounding box center [704, 497] width 60 height 29
select select
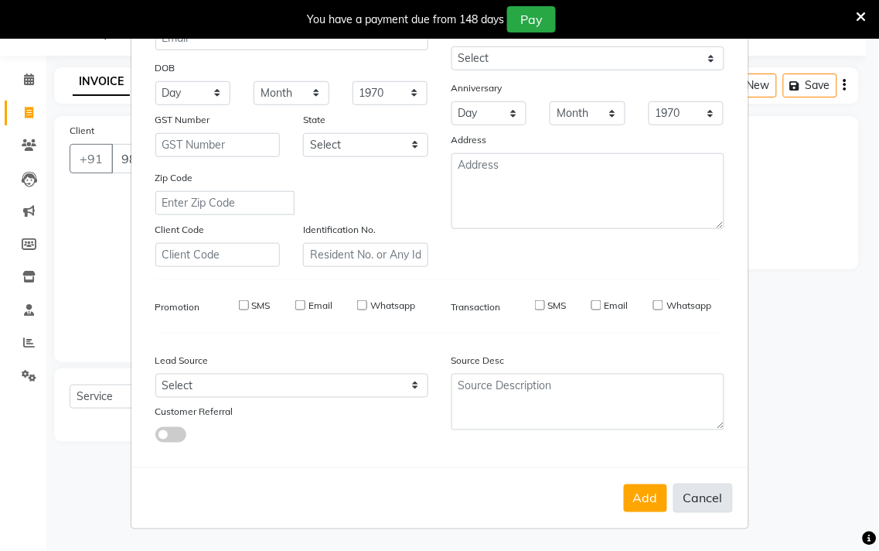
select select
checkbox input "false"
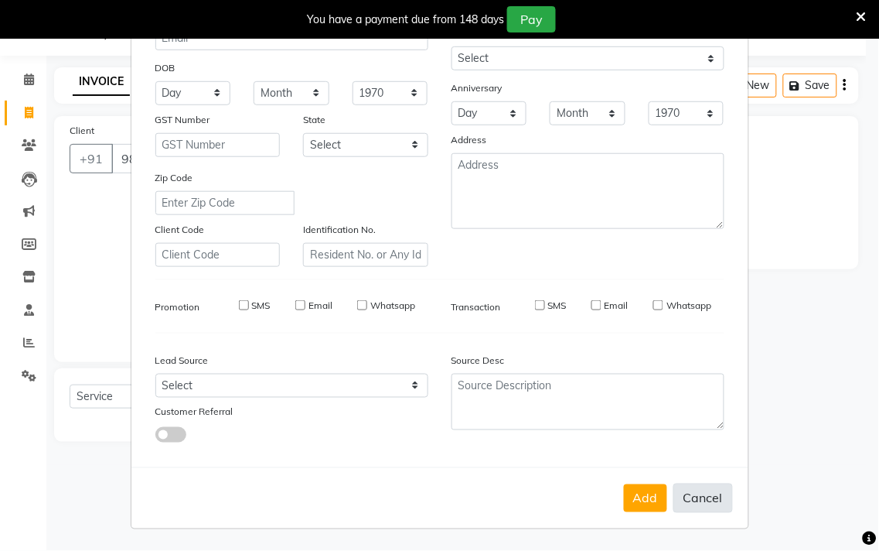
checkbox input "false"
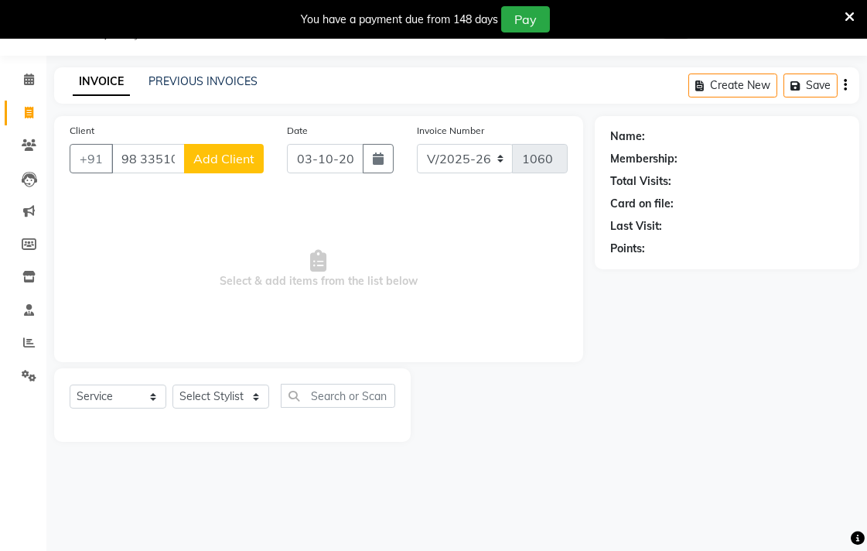
click at [215, 152] on span "Add Client" at bounding box center [223, 158] width 61 height 15
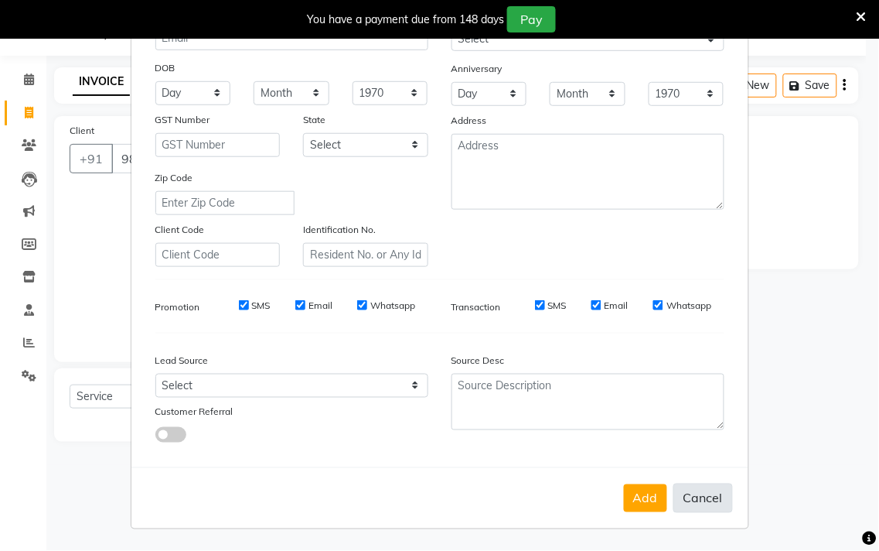
click at [689, 483] on button "Cancel" at bounding box center [704, 497] width 60 height 29
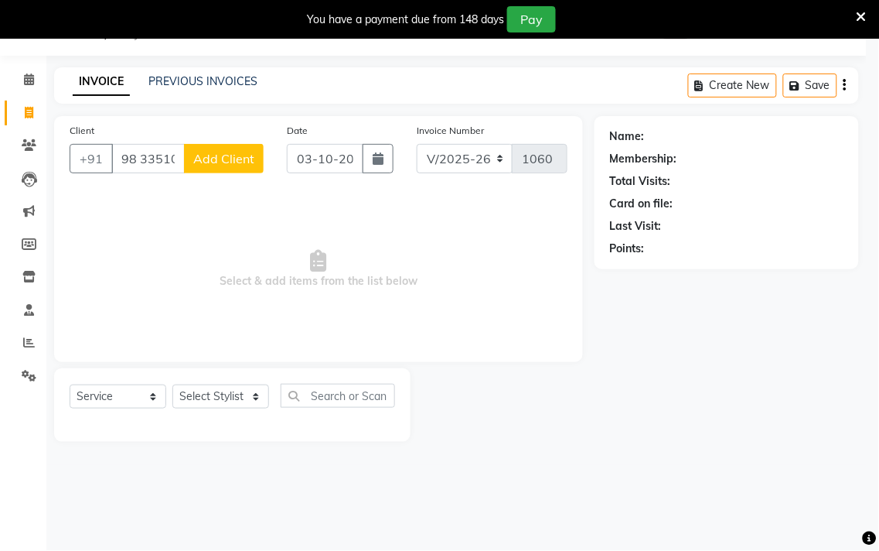
select select
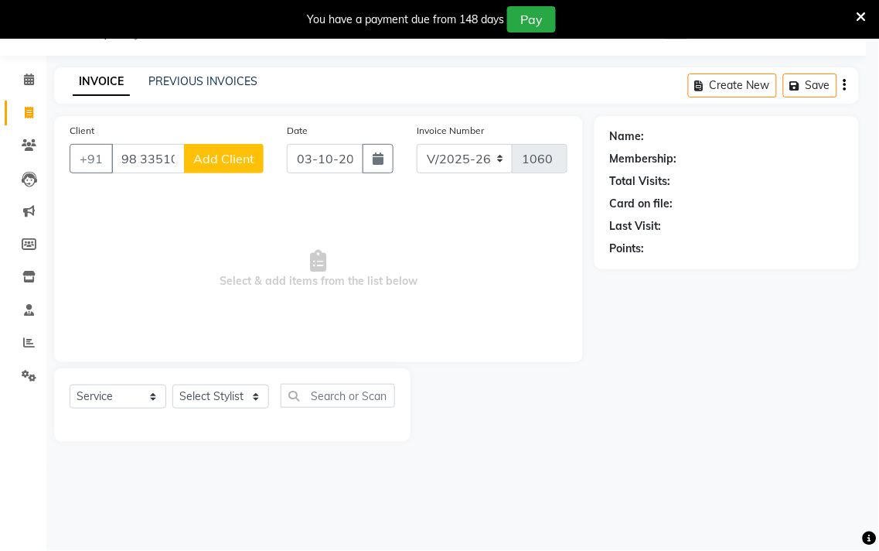
select select
checkbox input "false"
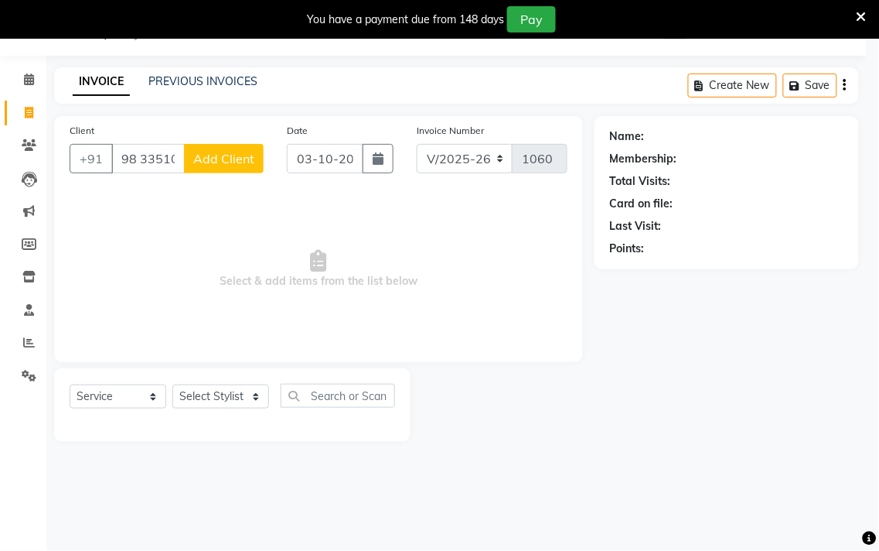
checkbox input "false"
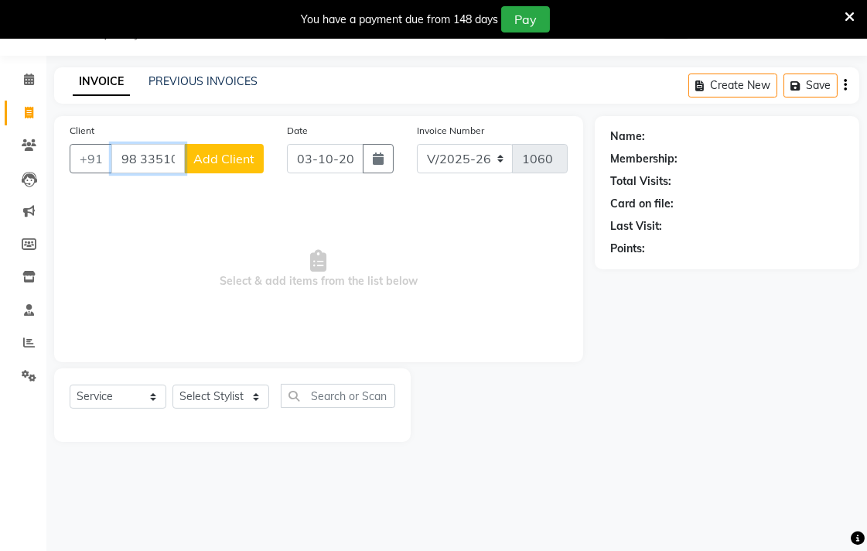
click at [175, 160] on input "98 33510529" at bounding box center [147, 158] width 73 height 29
click at [179, 155] on input "98 33510529" at bounding box center [147, 158] width 73 height 29
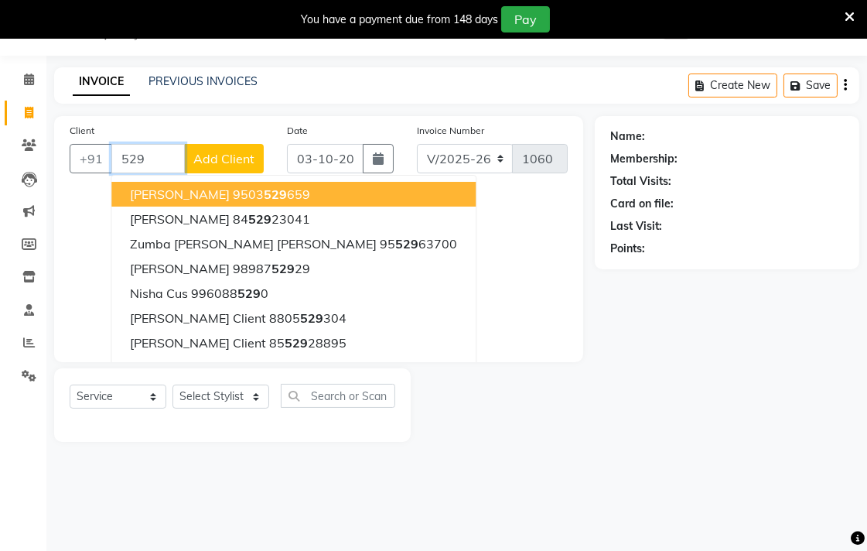
click at [179, 155] on input "529" at bounding box center [147, 158] width 73 height 29
type input "5"
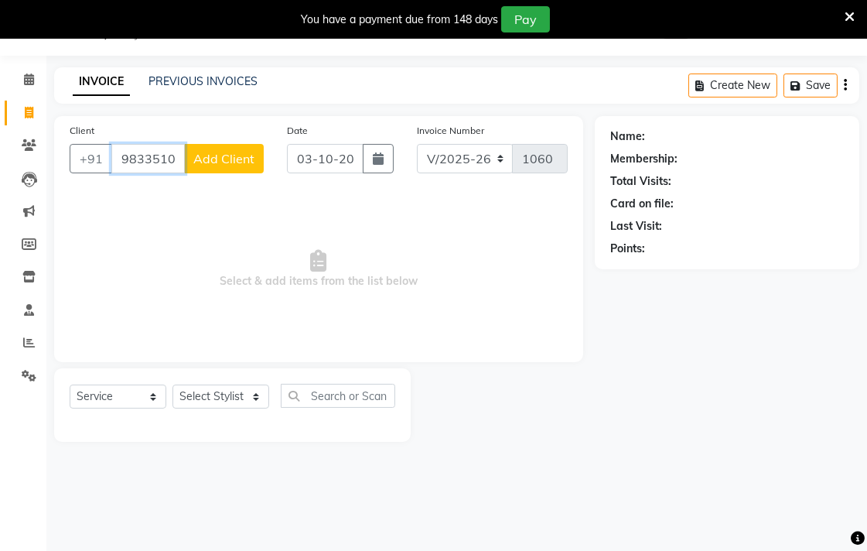
type input "9833510529"
click at [200, 166] on button "Add Client" at bounding box center [224, 158] width 80 height 29
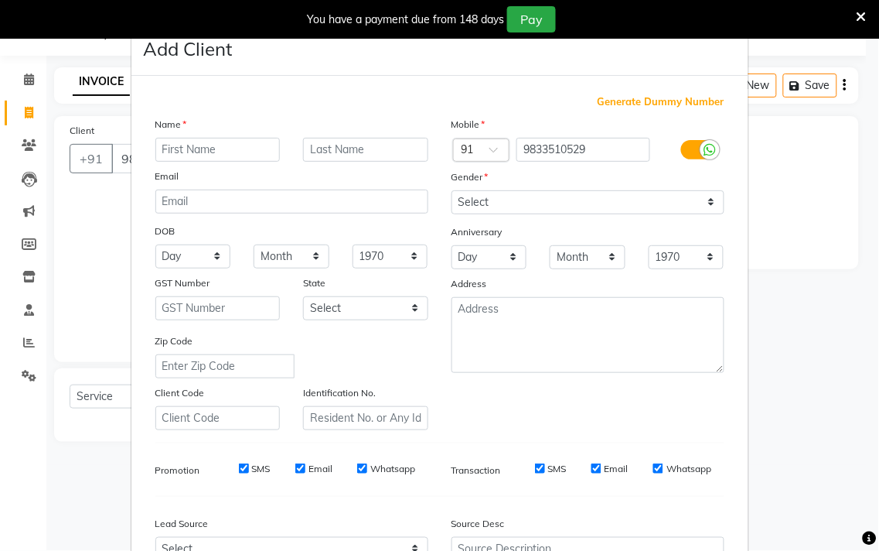
click at [207, 148] on input "text" at bounding box center [217, 150] width 125 height 24
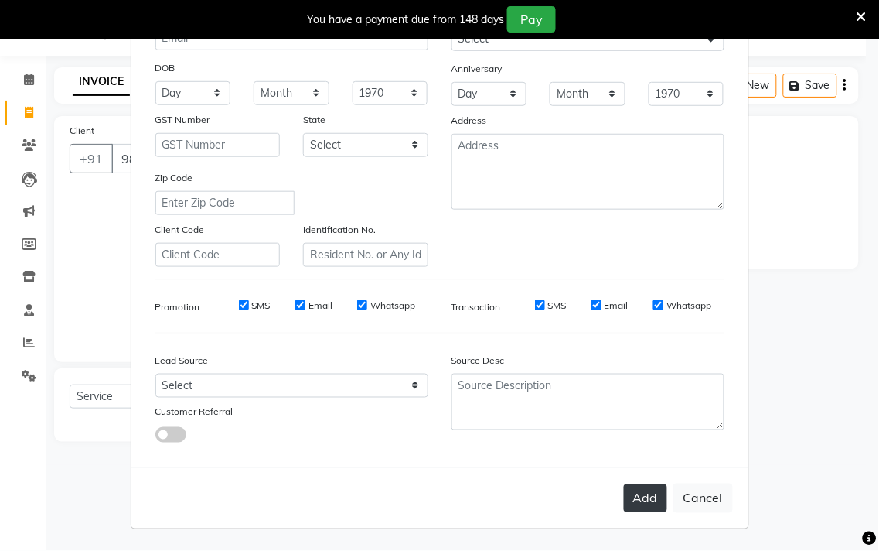
type input "vijay"
click at [644, 500] on button "Add" at bounding box center [645, 498] width 43 height 28
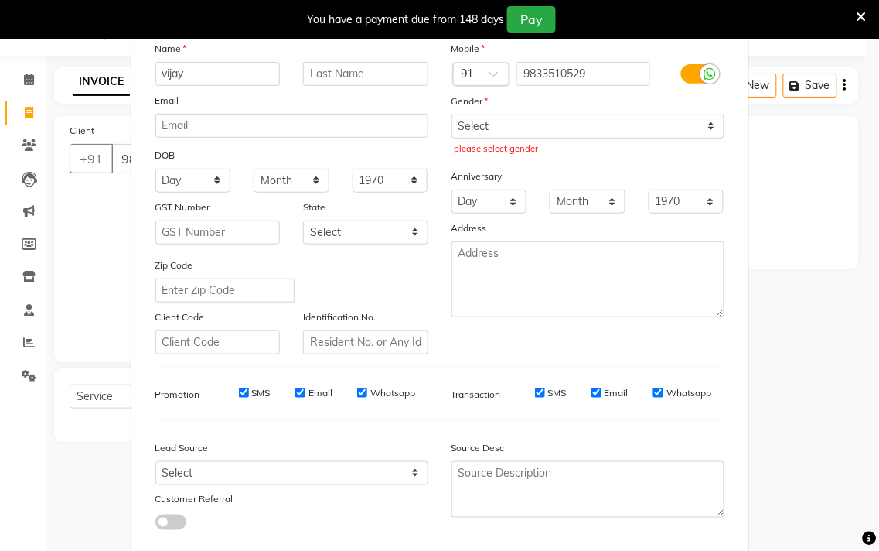
scroll to position [0, 0]
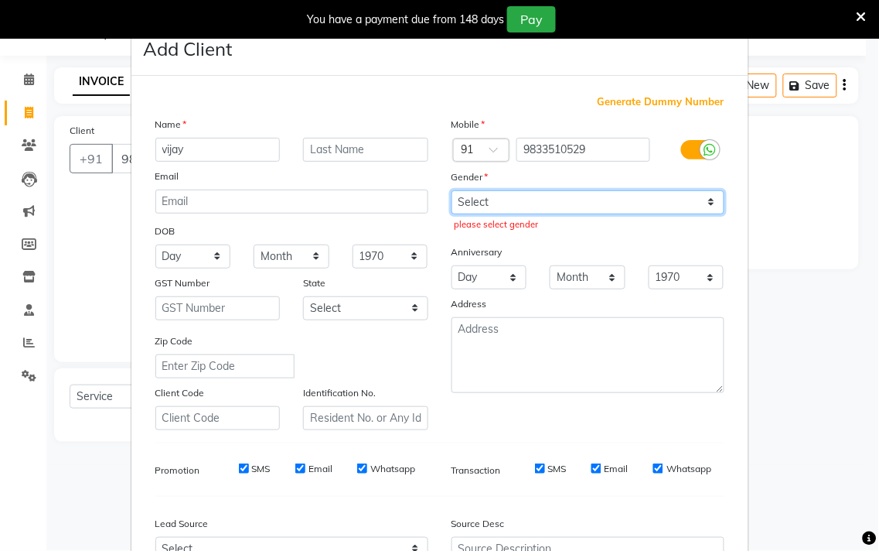
click at [693, 201] on select "Select [DEMOGRAPHIC_DATA] [DEMOGRAPHIC_DATA] Other Prefer Not To Say" at bounding box center [588, 202] width 273 height 24
select select "[DEMOGRAPHIC_DATA]"
click at [452, 190] on select "Select [DEMOGRAPHIC_DATA] [DEMOGRAPHIC_DATA] Other Prefer Not To Say" at bounding box center [588, 202] width 273 height 24
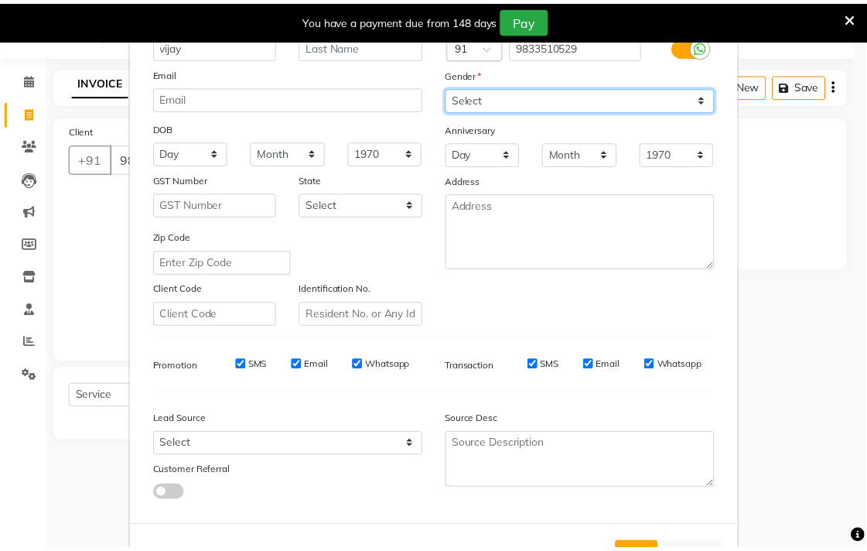
scroll to position [164, 0]
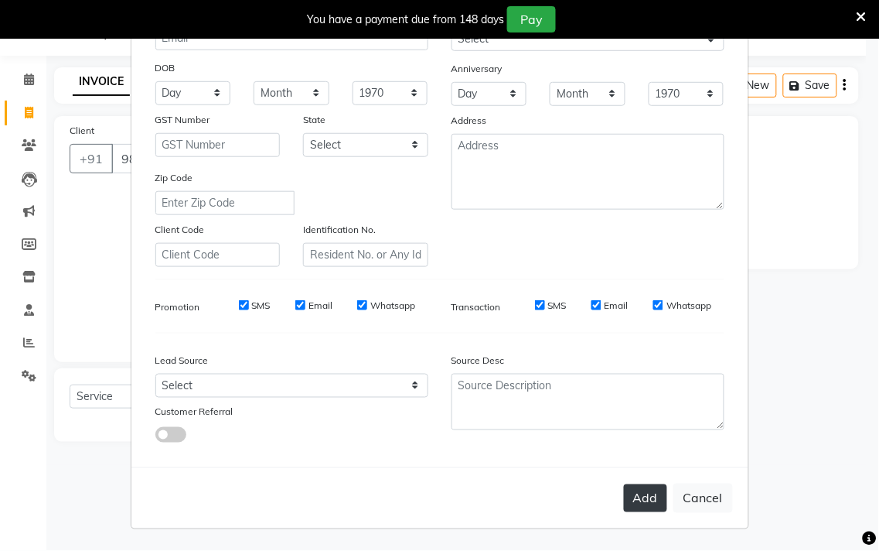
click at [633, 491] on button "Add" at bounding box center [645, 498] width 43 height 28
select select
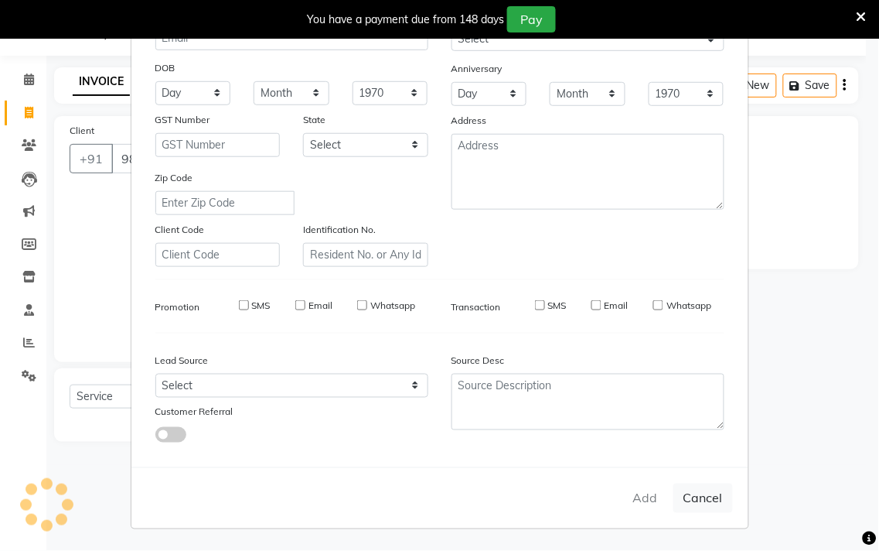
select select
checkbox input "false"
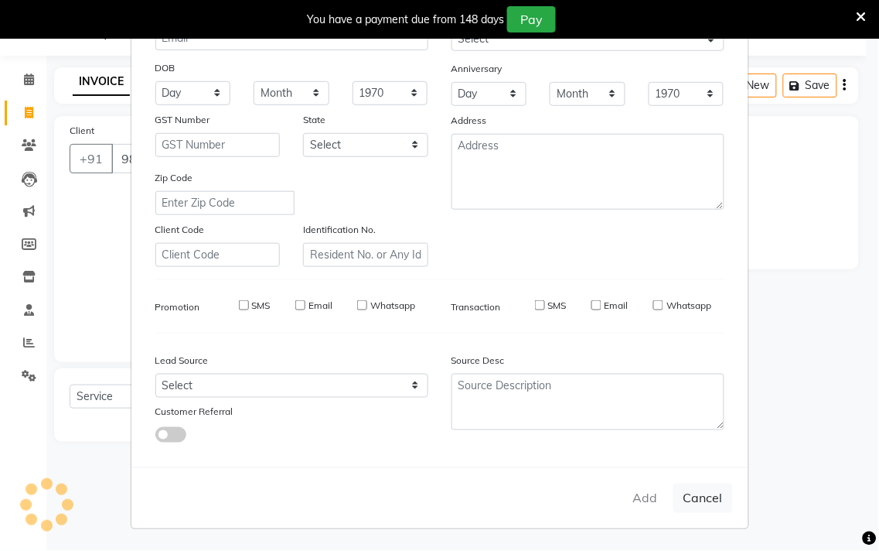
checkbox input "false"
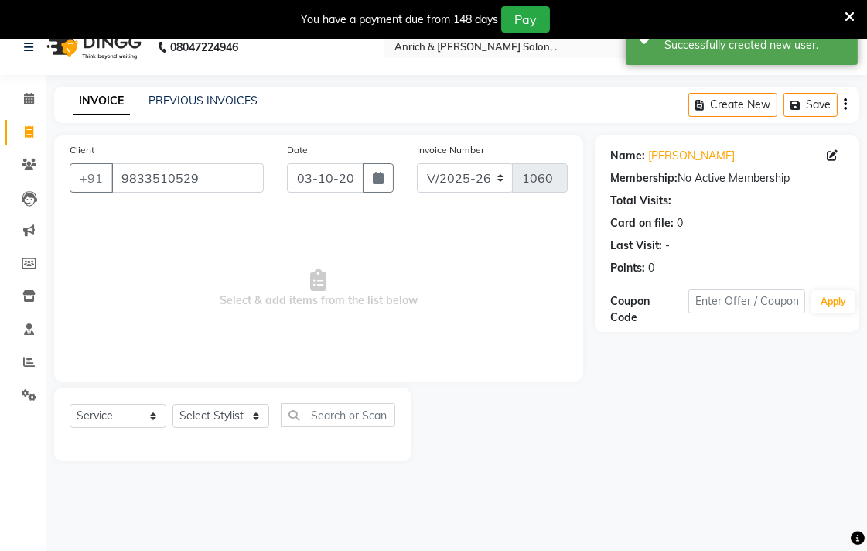
scroll to position [39, 0]
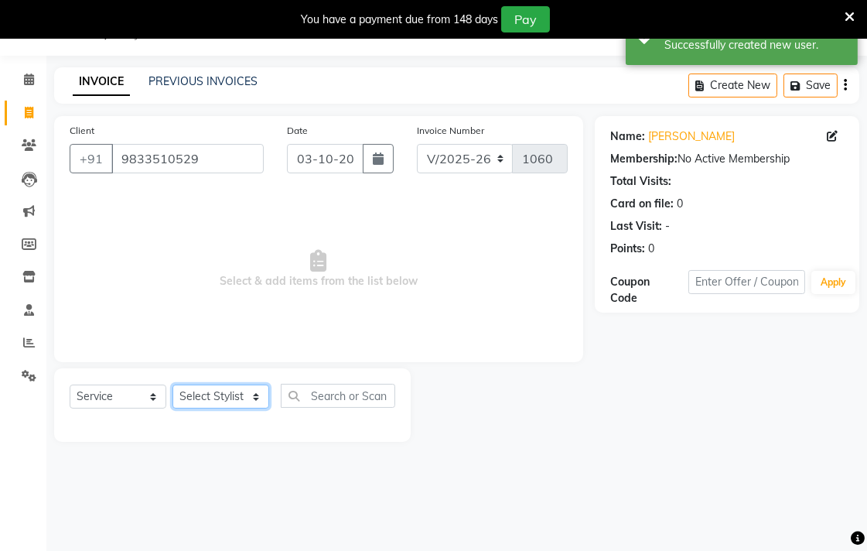
click at [226, 398] on select "Select Stylist [PERSON_NAME] Aparna borate GEETA [PERSON_NAME] [PERSON_NAME] SA…" at bounding box center [220, 396] width 97 height 24
select select "58402"
click at [172, 385] on select "Select Stylist [PERSON_NAME] Aparna borate GEETA [PERSON_NAME] [PERSON_NAME] SA…" at bounding box center [220, 396] width 97 height 24
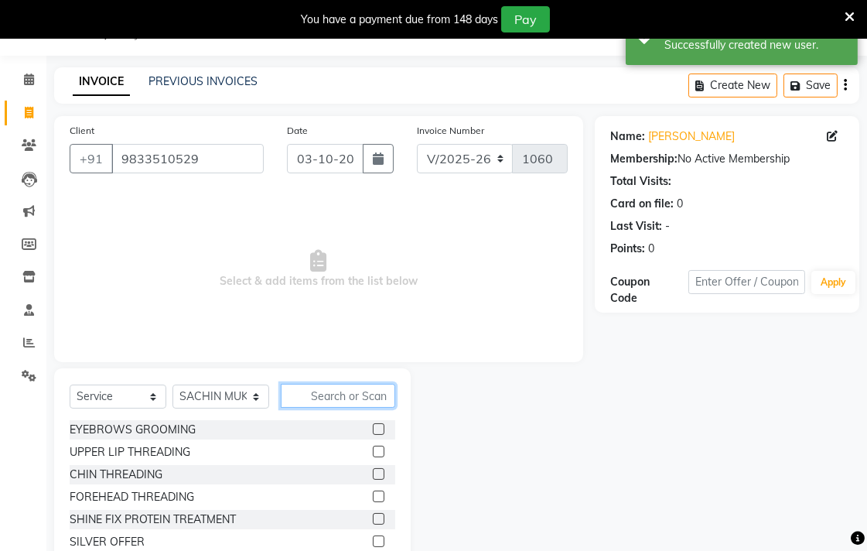
click at [330, 396] on input "text" at bounding box center [338, 396] width 114 height 24
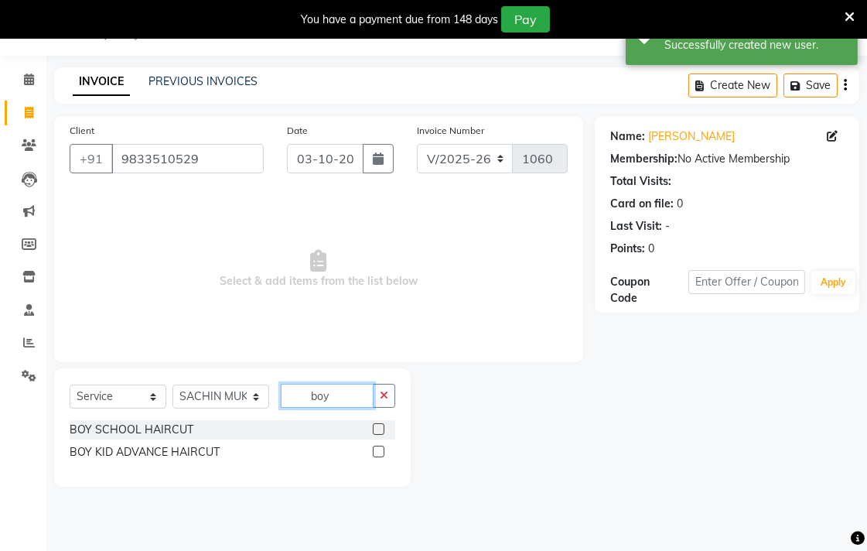
type input "boy"
click at [379, 428] on label at bounding box center [379, 429] width 12 height 12
click at [379, 428] on input "checkbox" at bounding box center [378, 430] width 10 height 10
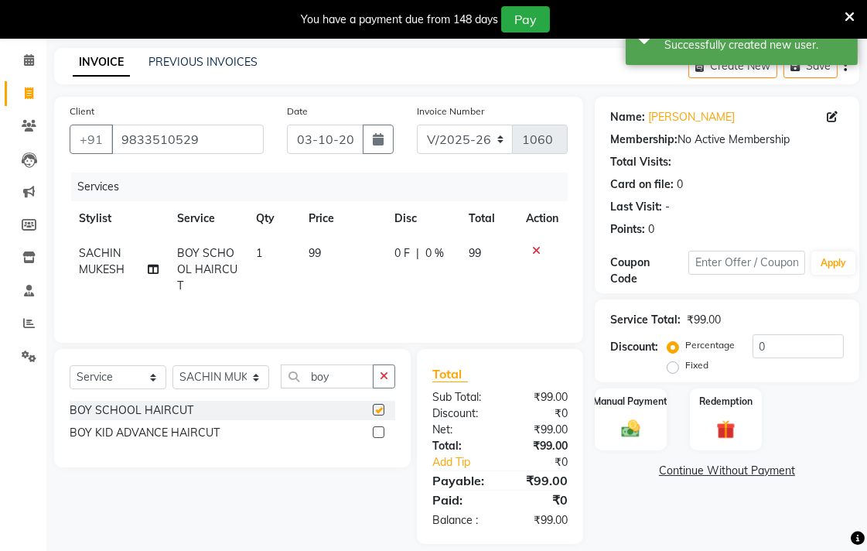
checkbox input "false"
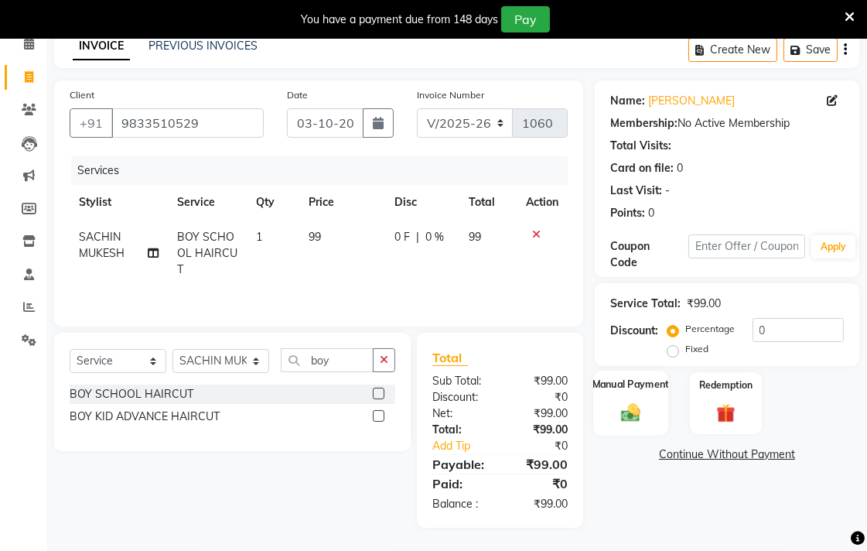
click at [609, 404] on div "Manual Payment" at bounding box center [630, 402] width 75 height 65
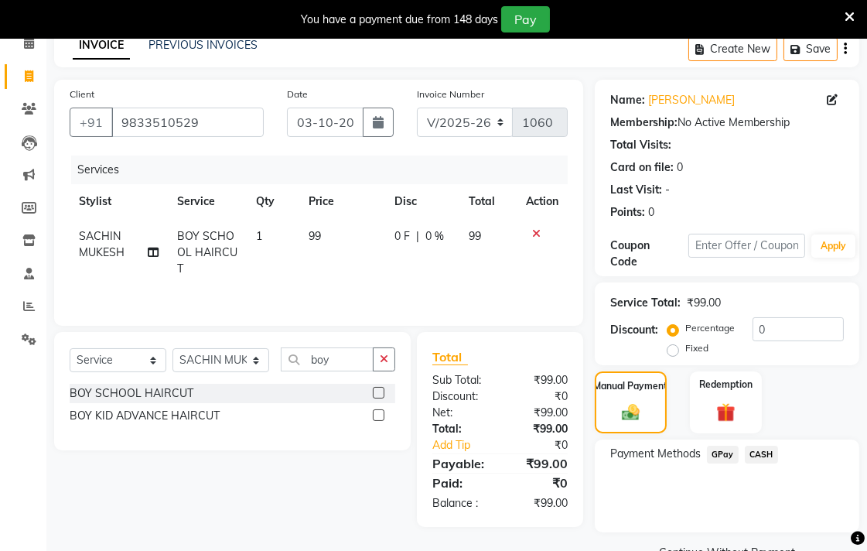
click at [759, 454] on span "CASH" at bounding box center [761, 454] width 33 height 18
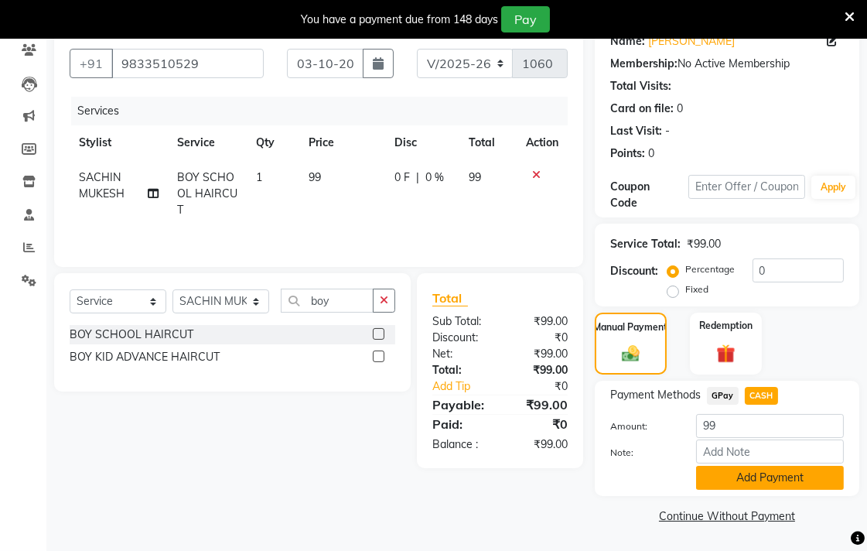
click at [760, 477] on button "Add Payment" at bounding box center [770, 478] width 148 height 24
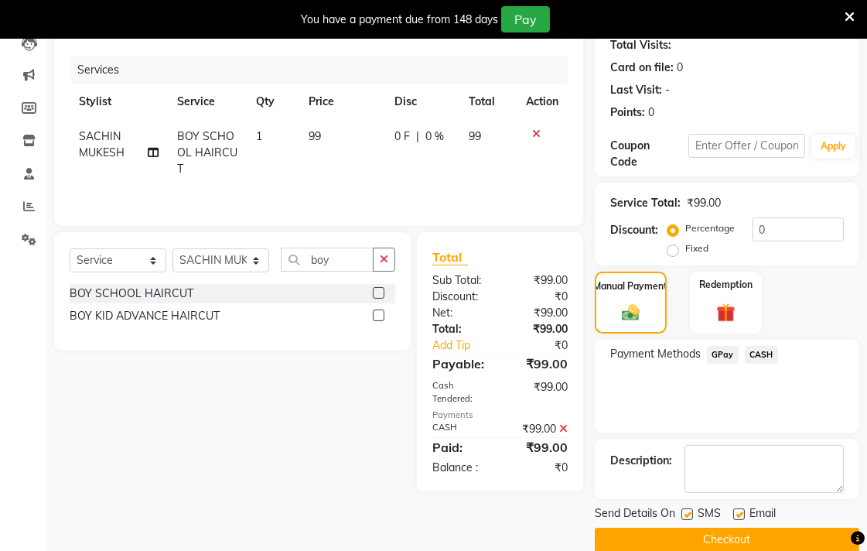
scroll to position [198, 0]
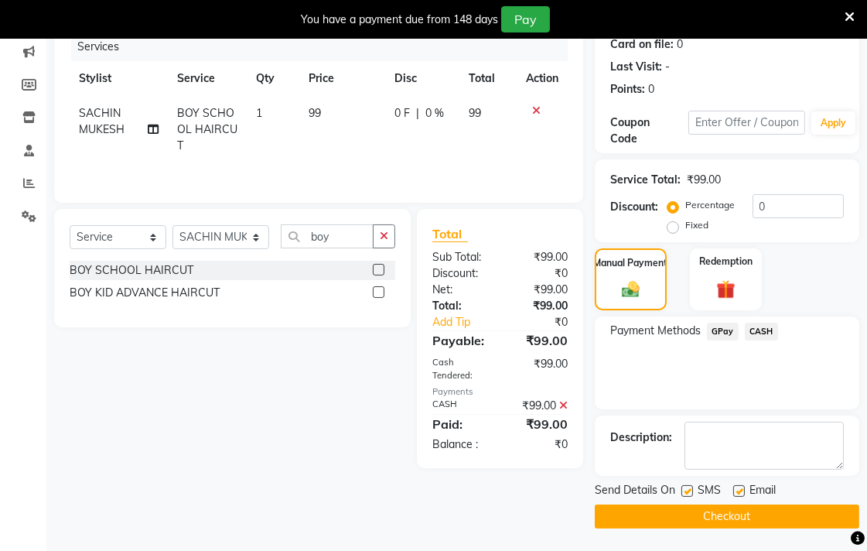
click at [753, 523] on button "Checkout" at bounding box center [727, 516] width 265 height 24
